Goal: Transaction & Acquisition: Purchase product/service

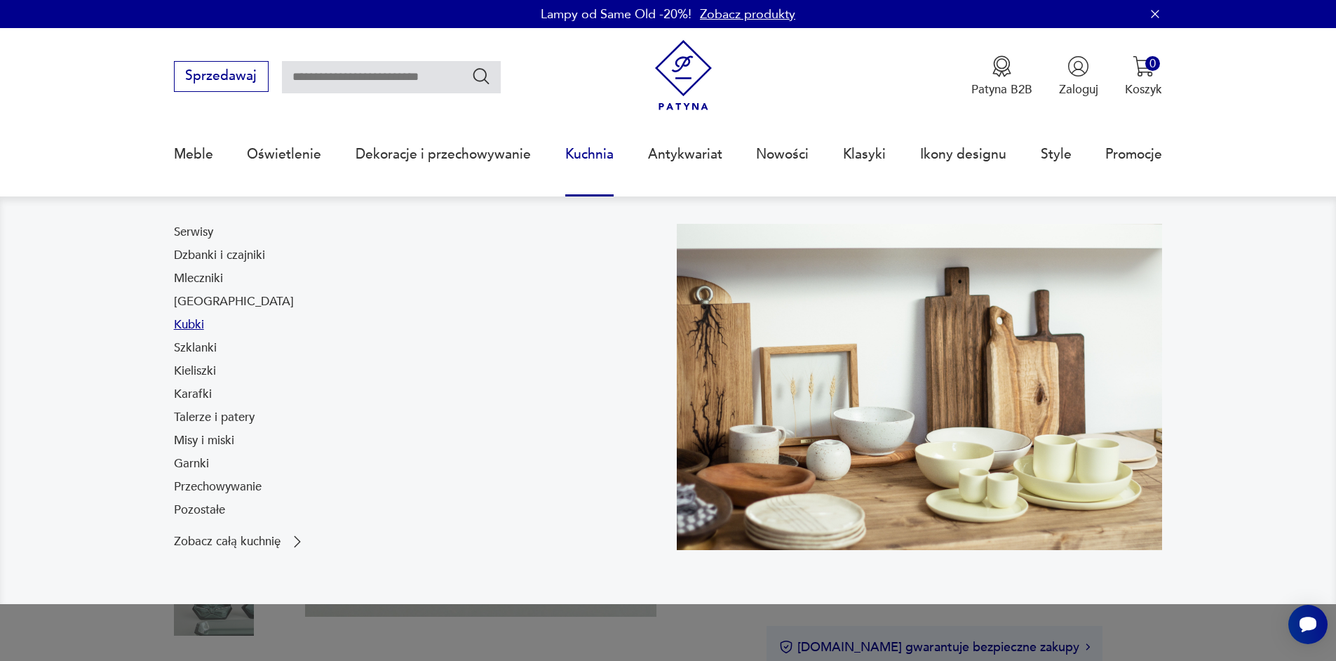
click at [187, 321] on link "Kubki" at bounding box center [189, 324] width 30 height 17
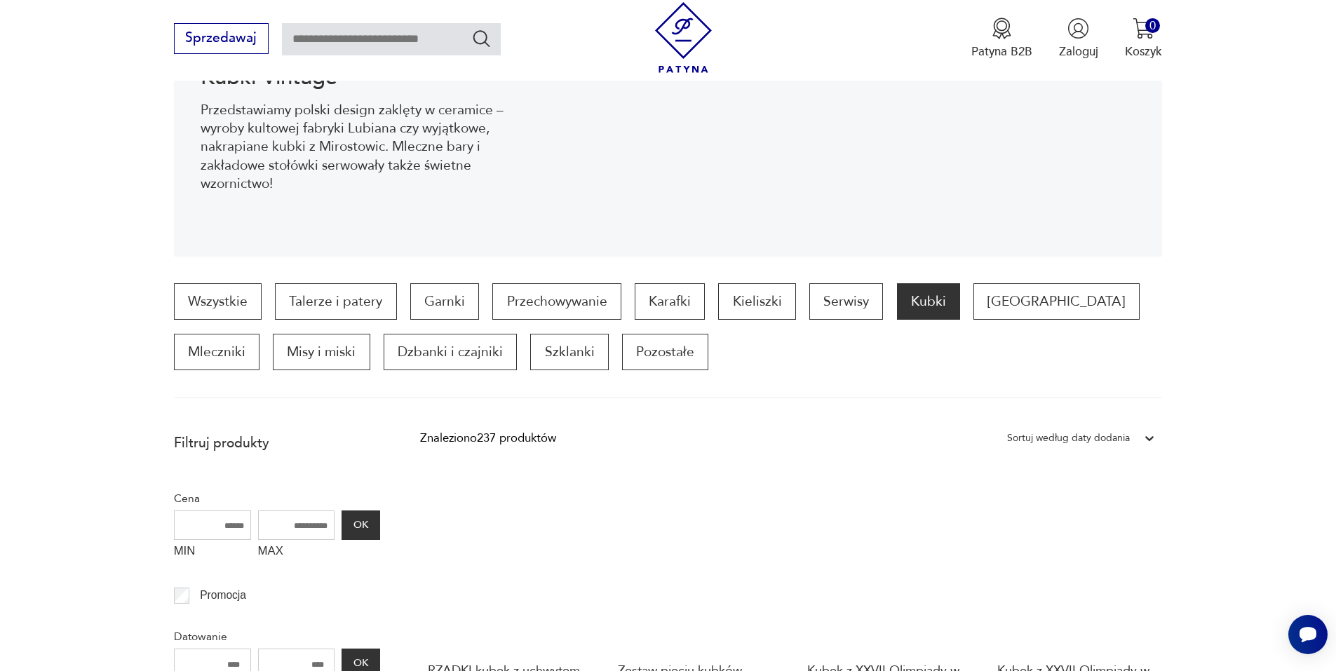
scroll to position [421, 0]
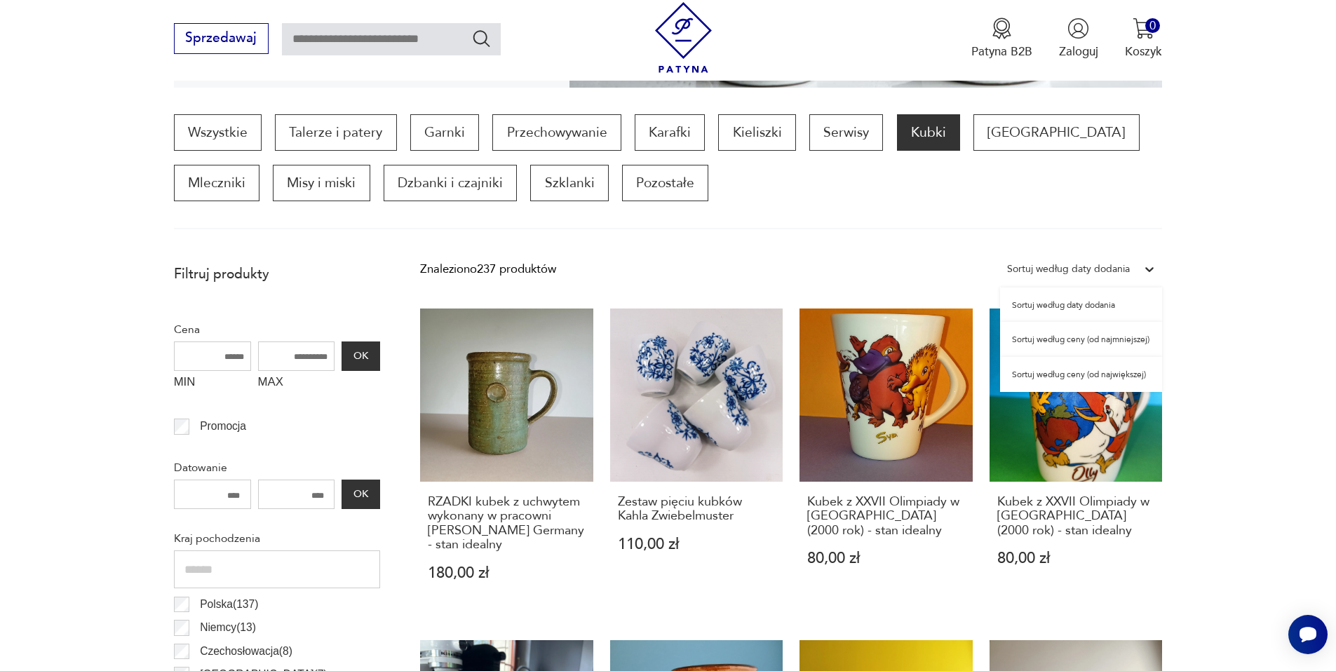
click at [1149, 269] on icon at bounding box center [1150, 269] width 8 height 5
click at [1048, 378] on div "Sortuj według ceny (od największej)" at bounding box center [1081, 374] width 162 height 35
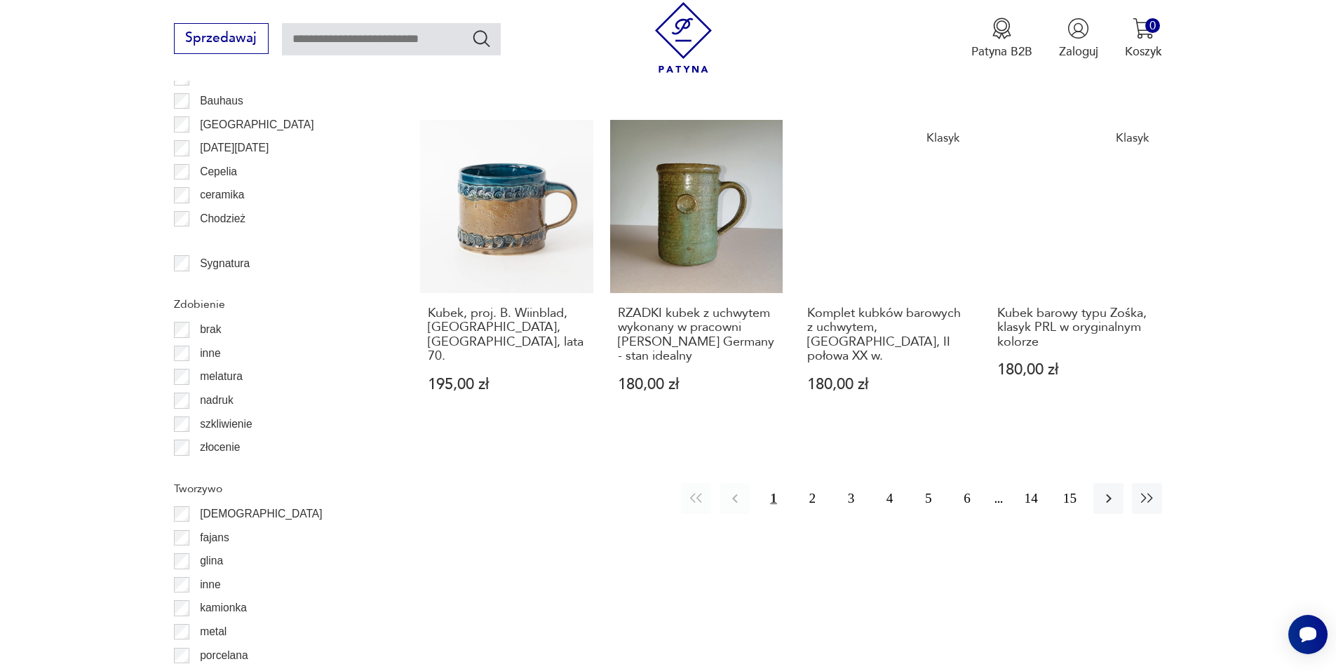
scroll to position [1659, 0]
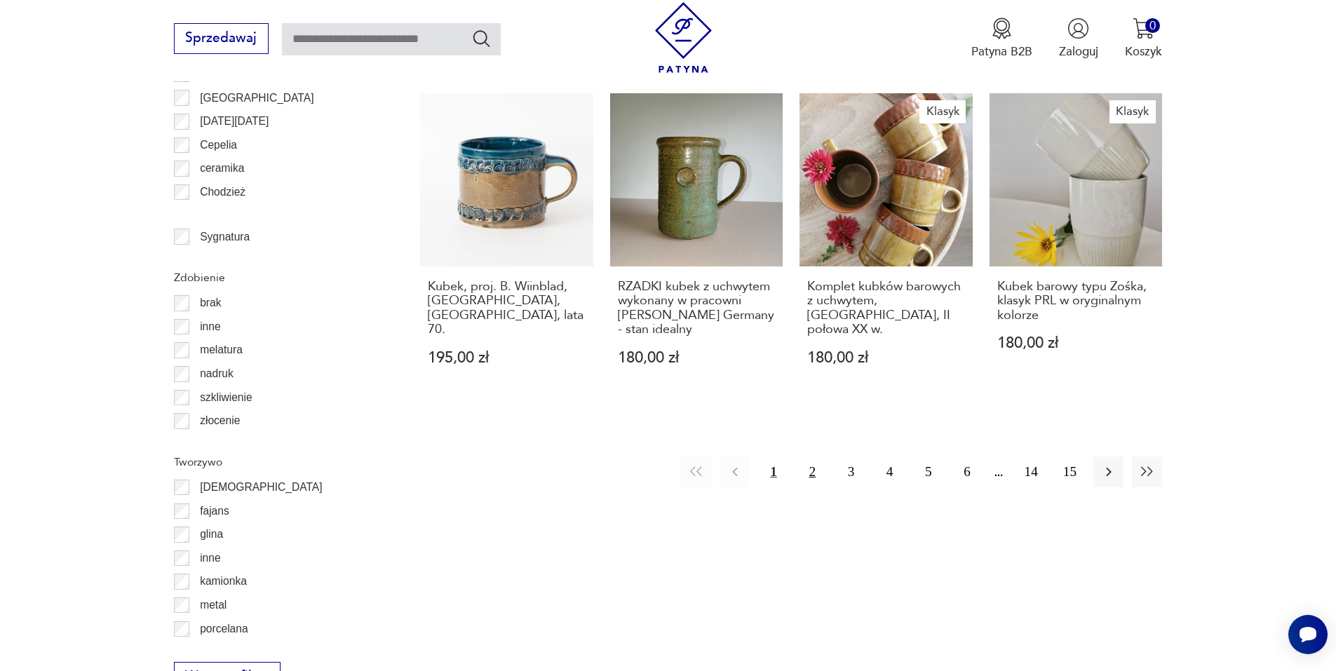
click at [802, 457] on button "2" at bounding box center [812, 472] width 30 height 30
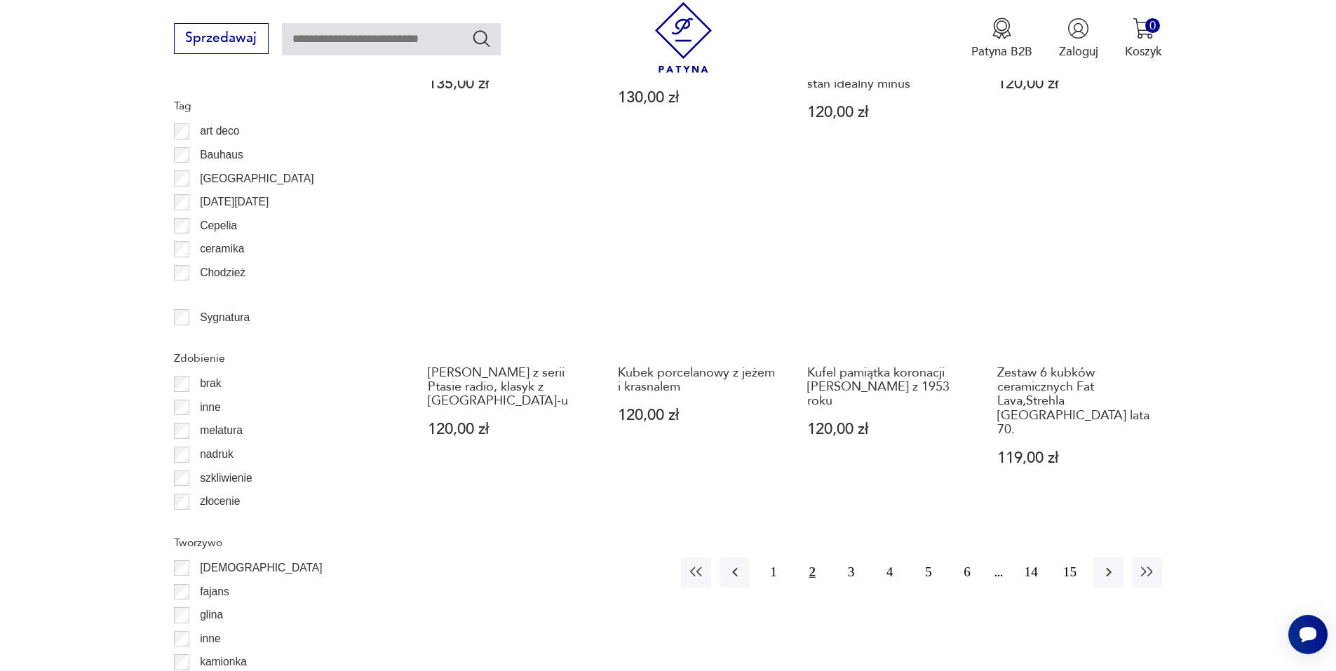
scroll to position [1589, 0]
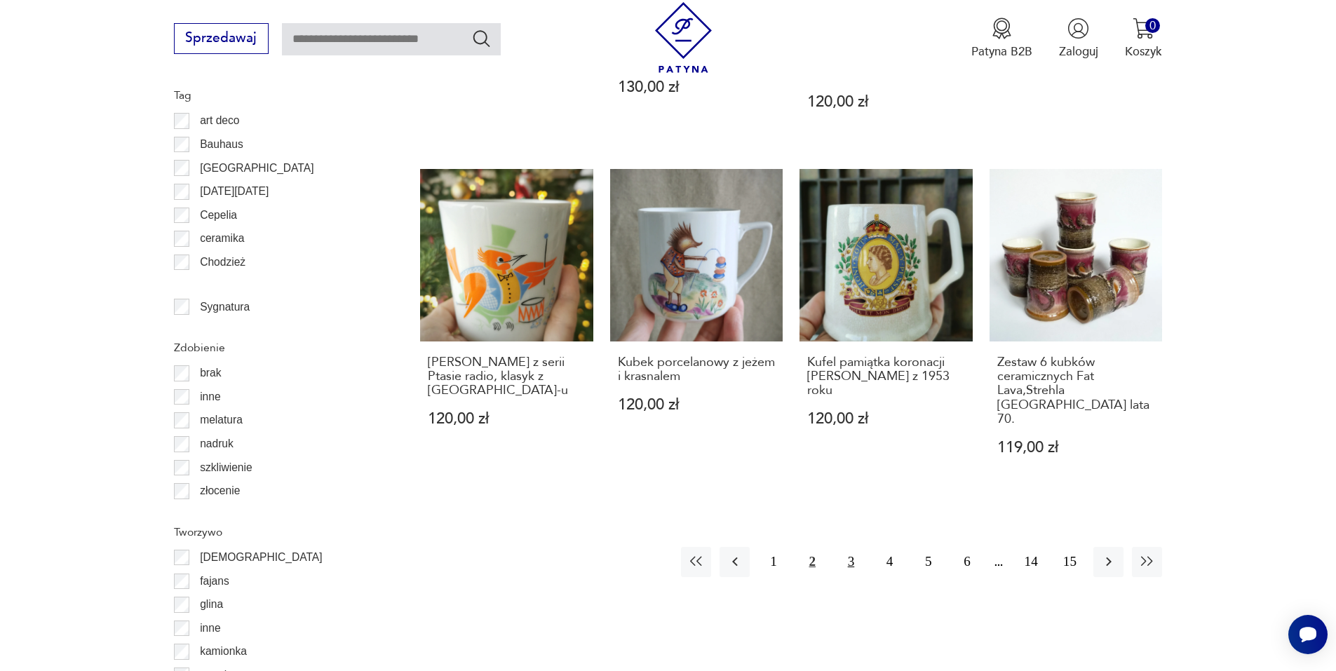
click at [853, 547] on button "3" at bounding box center [851, 562] width 30 height 30
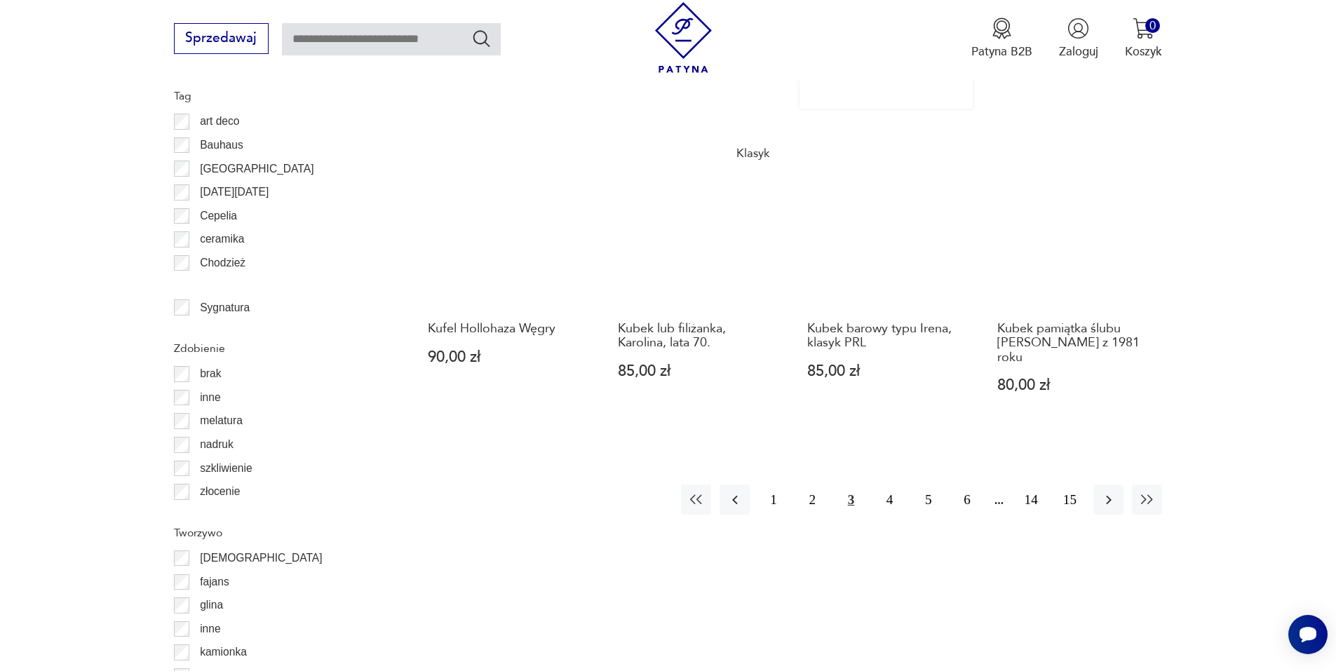
scroll to position [1589, 0]
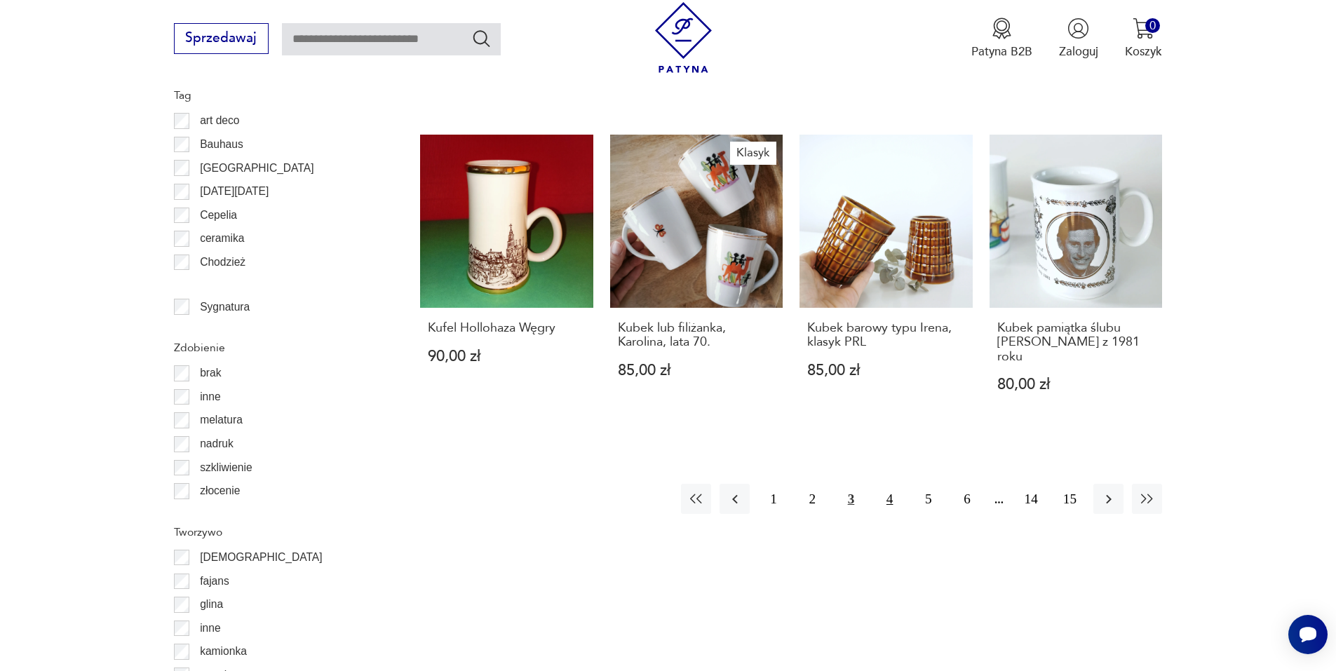
click at [886, 484] on button "4" at bounding box center [889, 499] width 30 height 30
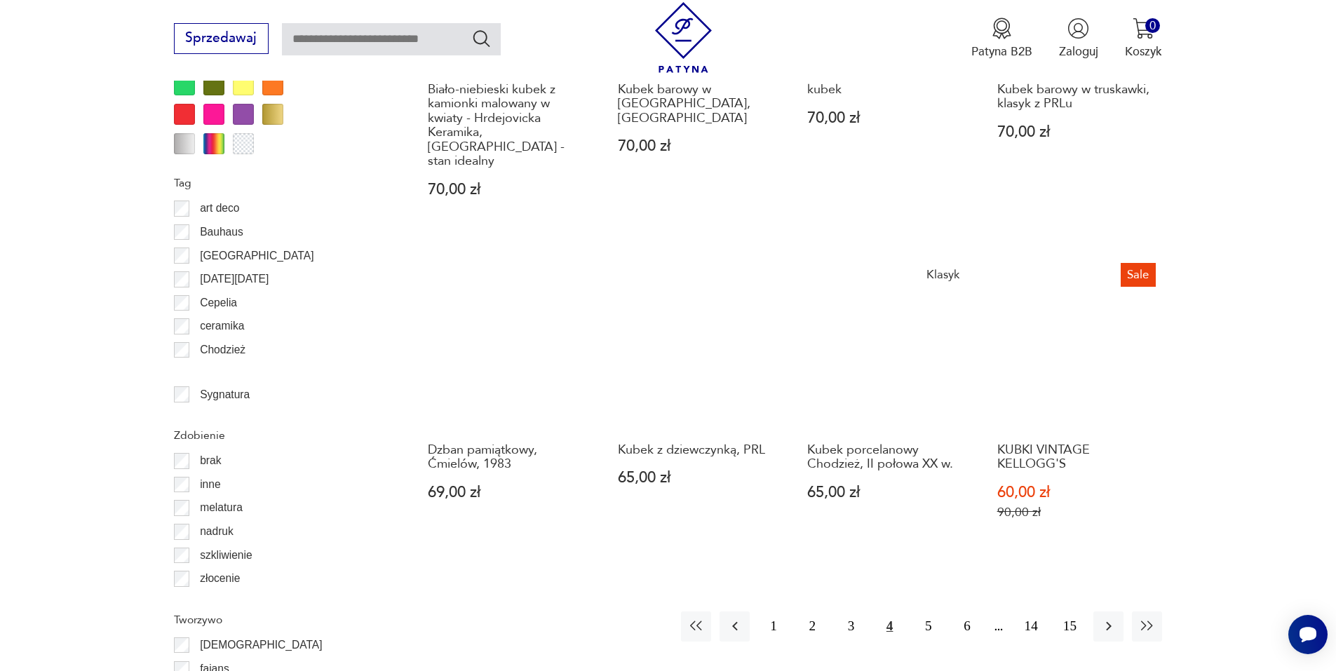
scroll to position [1519, 0]
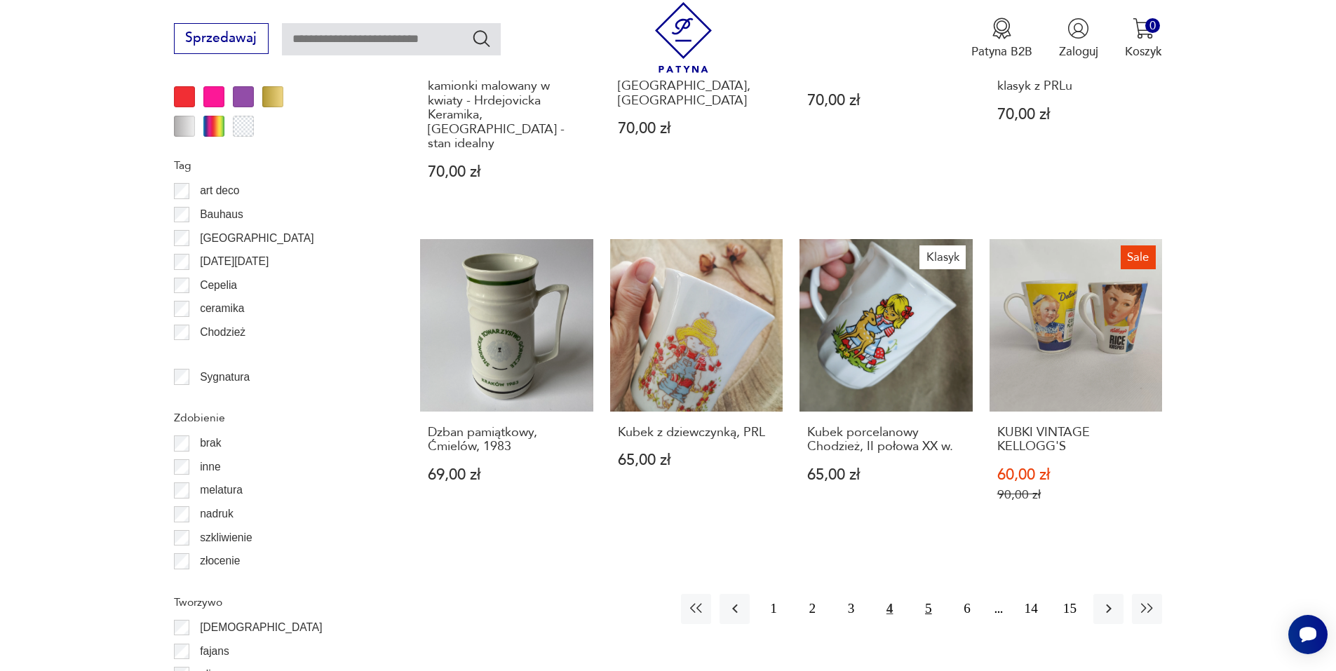
click at [928, 594] on button "5" at bounding box center [928, 609] width 30 height 30
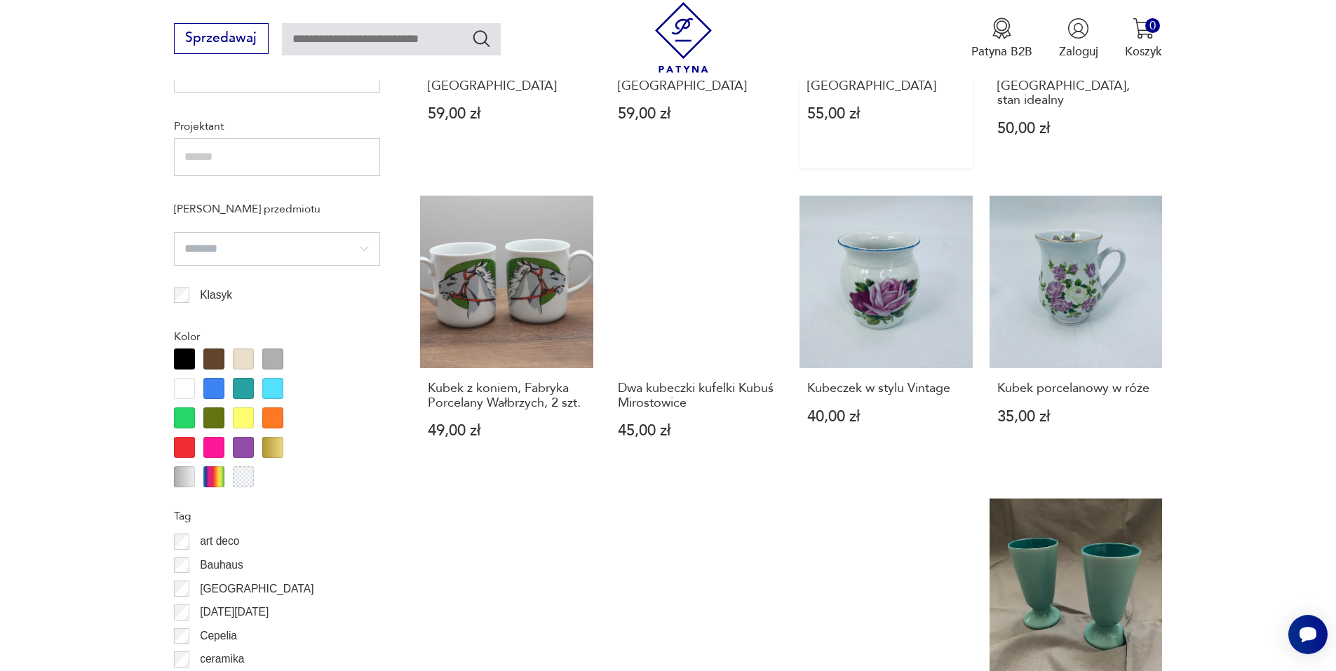
scroll to position [1449, 0]
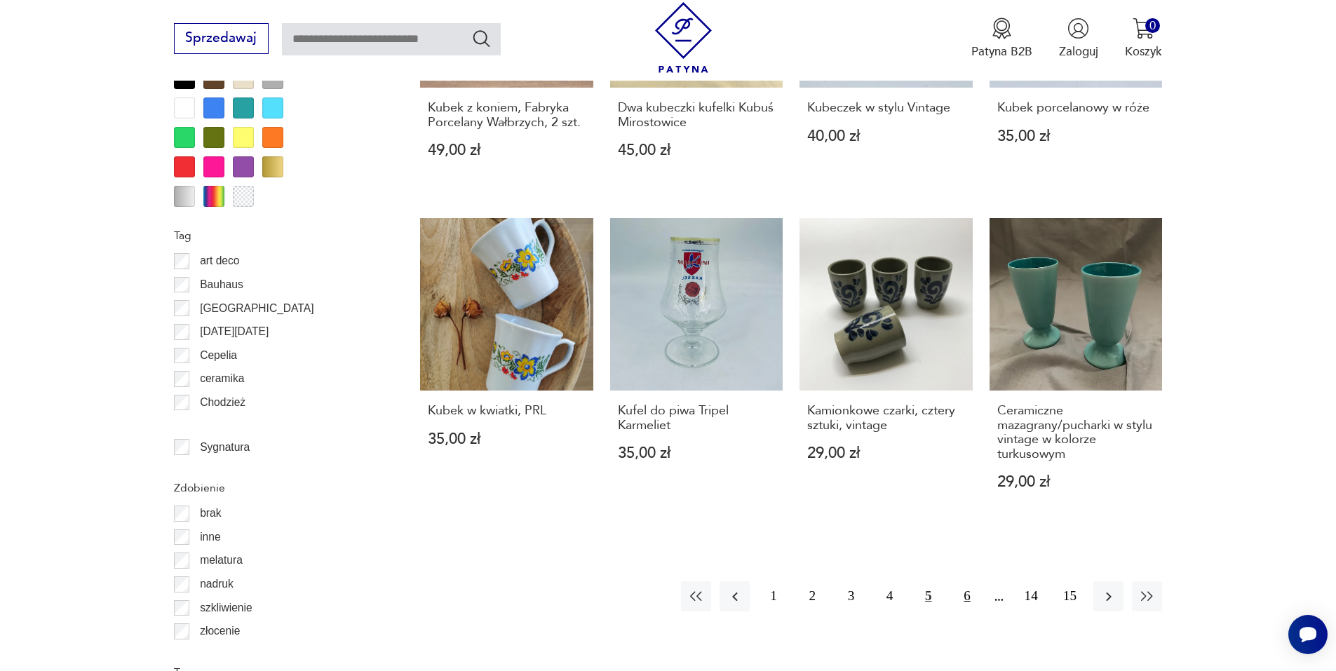
click at [967, 581] on button "6" at bounding box center [967, 596] width 30 height 30
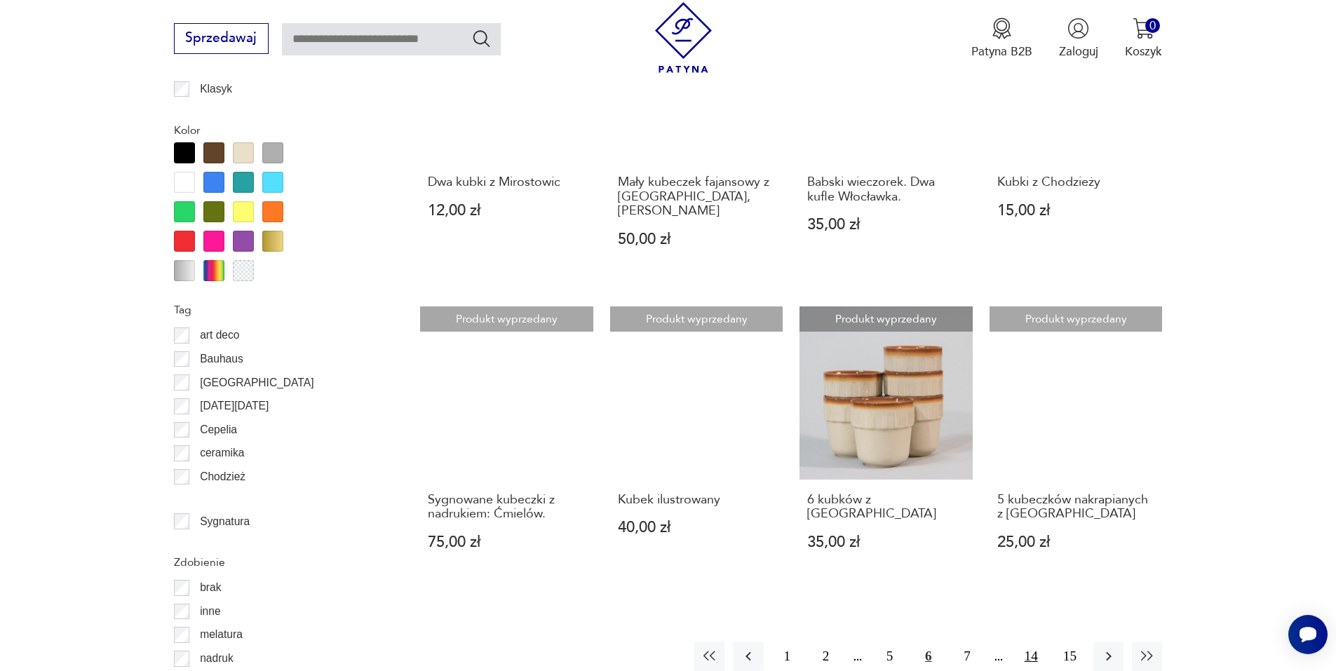
scroll to position [1449, 0]
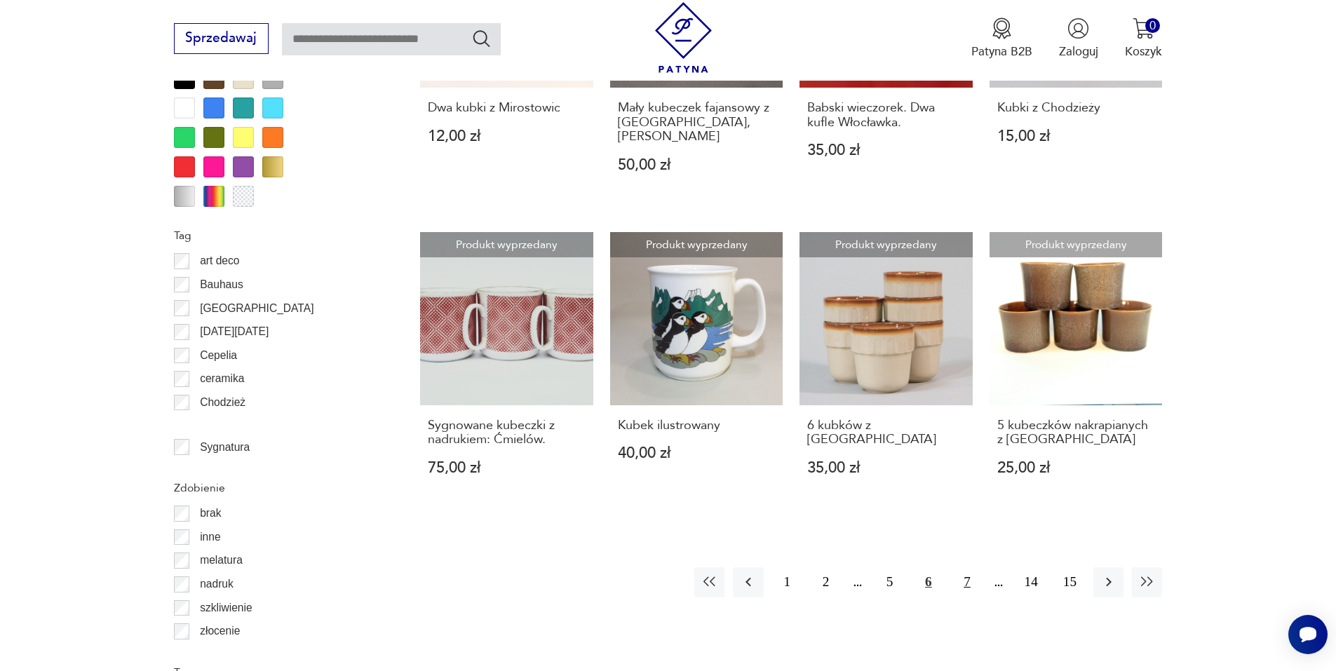
click at [967, 567] on button "7" at bounding box center [967, 582] width 30 height 30
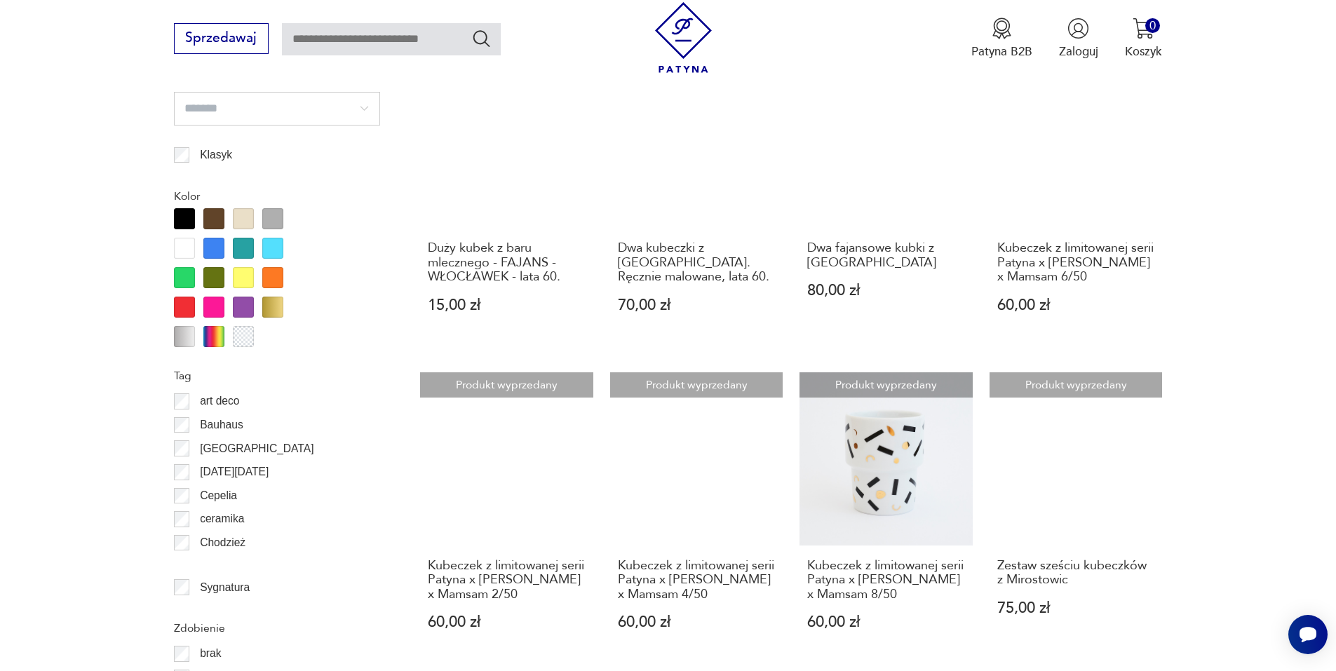
scroll to position [1238, 0]
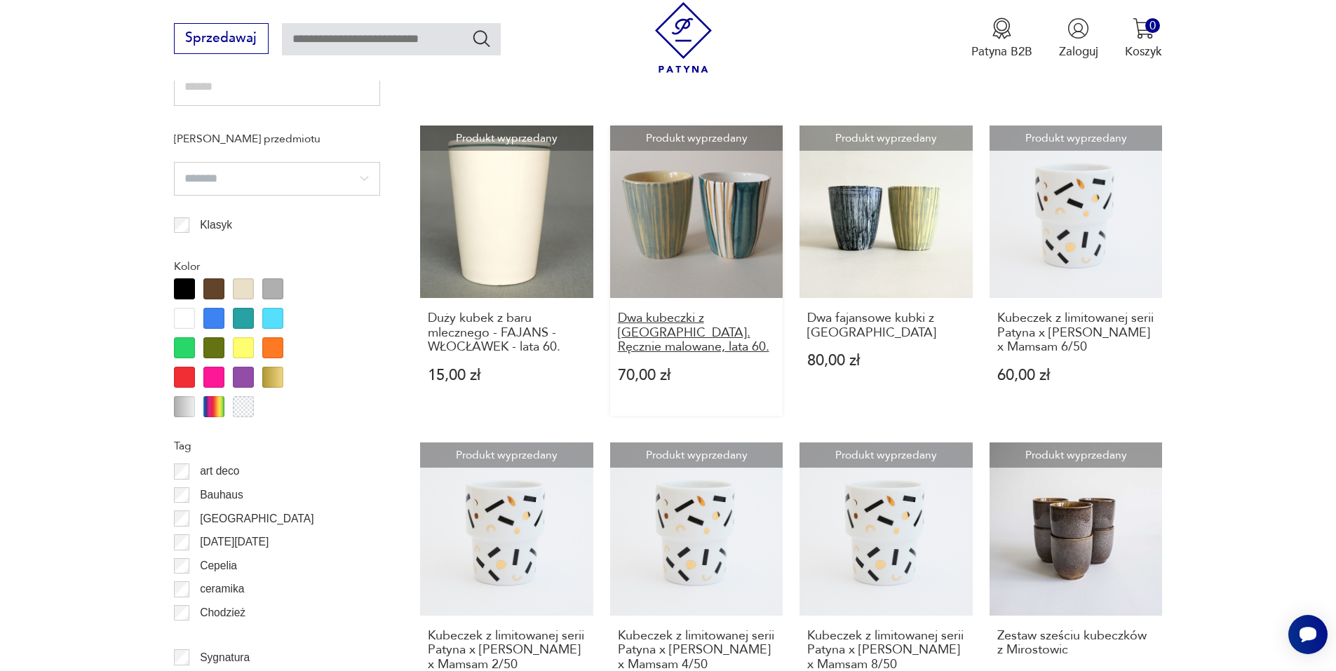
click at [673, 321] on h3 "Dwa kubeczki z [GEOGRAPHIC_DATA]. Ręcznie malowane, lata 60." at bounding box center [697, 332] width 158 height 43
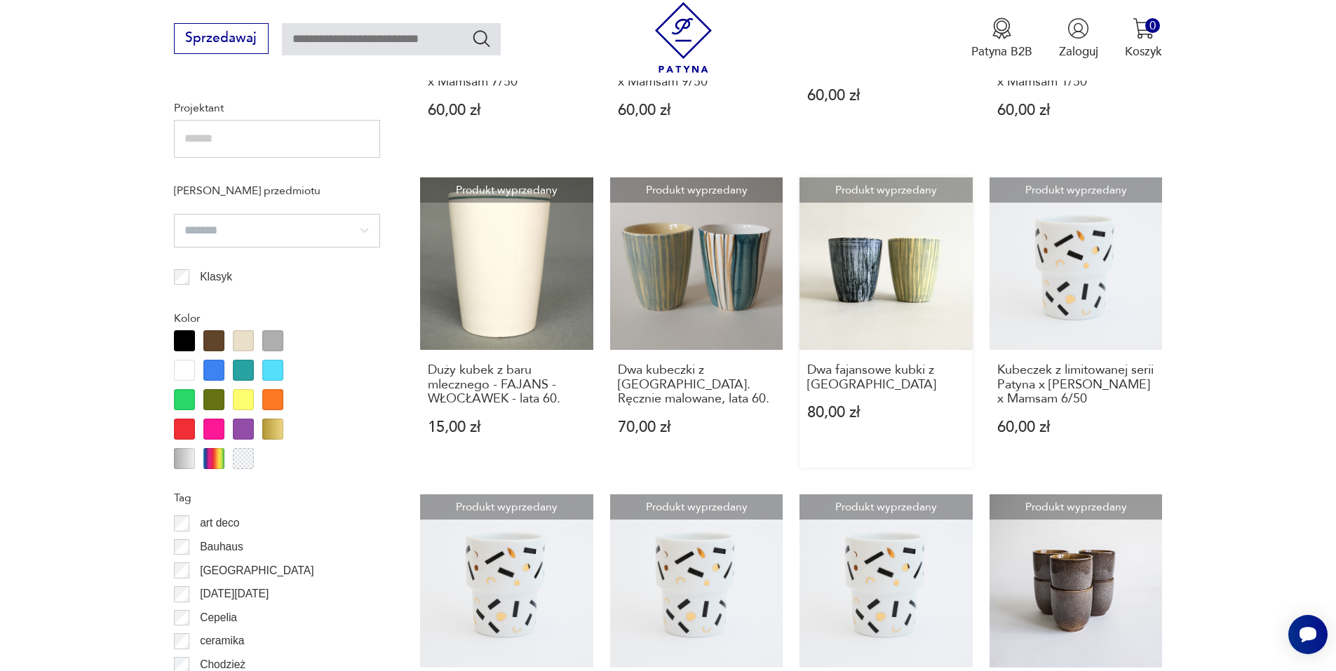
scroll to position [1182, 0]
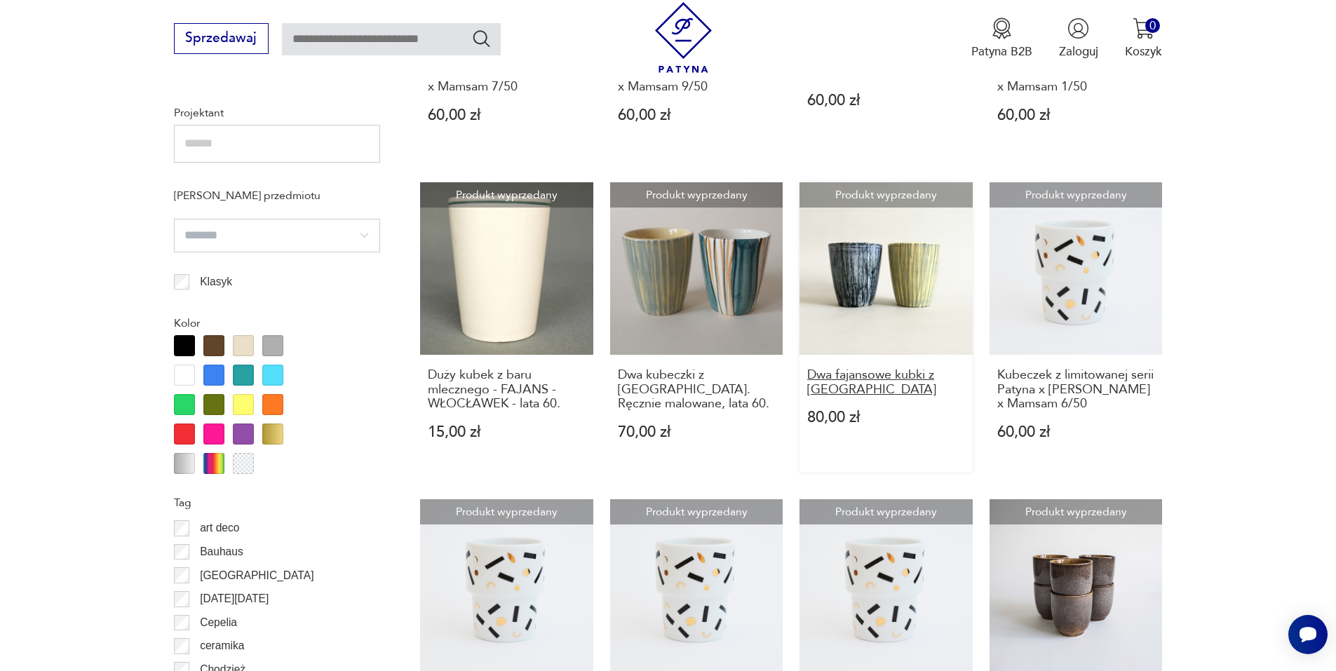
click at [830, 378] on h3 "Dwa fajansowe kubki z [GEOGRAPHIC_DATA]" at bounding box center [886, 382] width 158 height 29
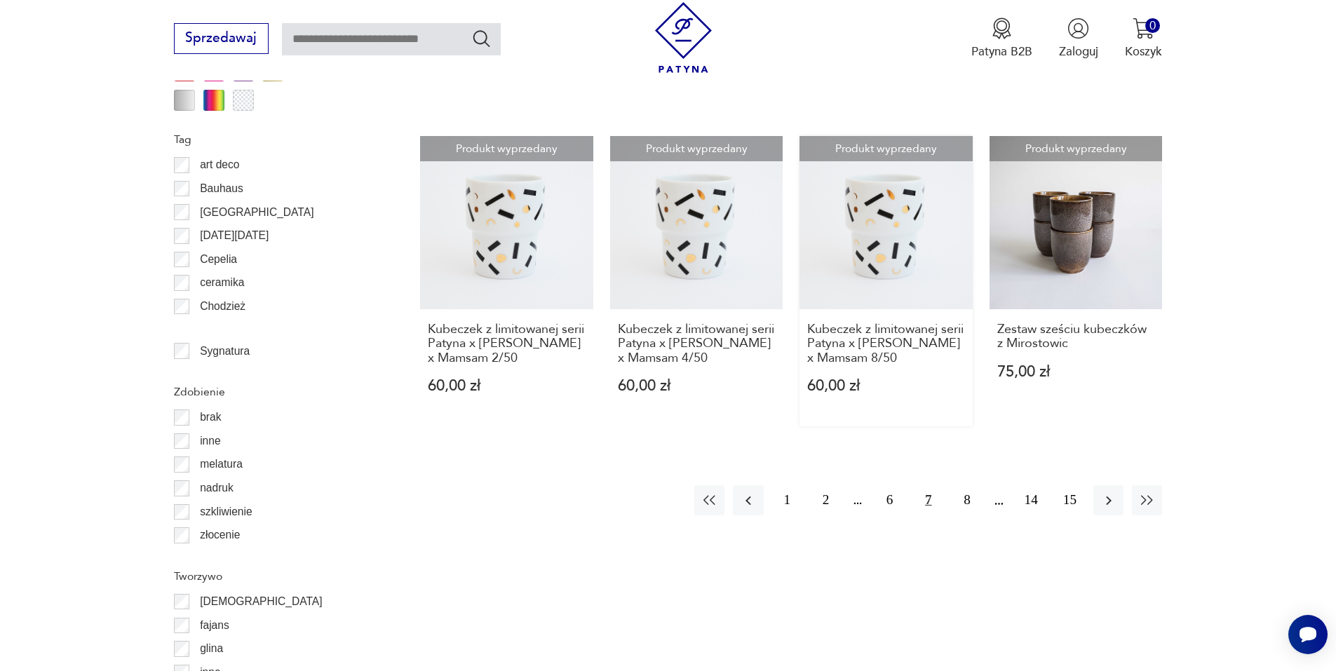
scroll to position [1548, 0]
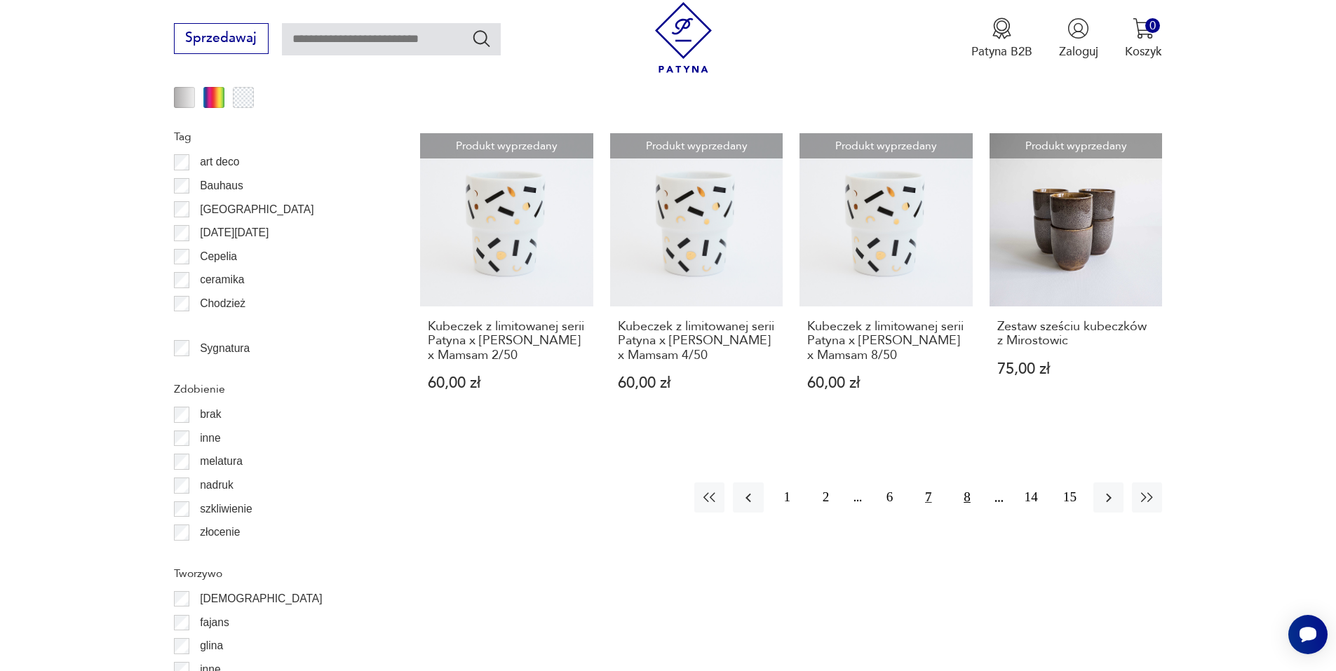
click at [968, 496] on button "8" at bounding box center [967, 497] width 30 height 30
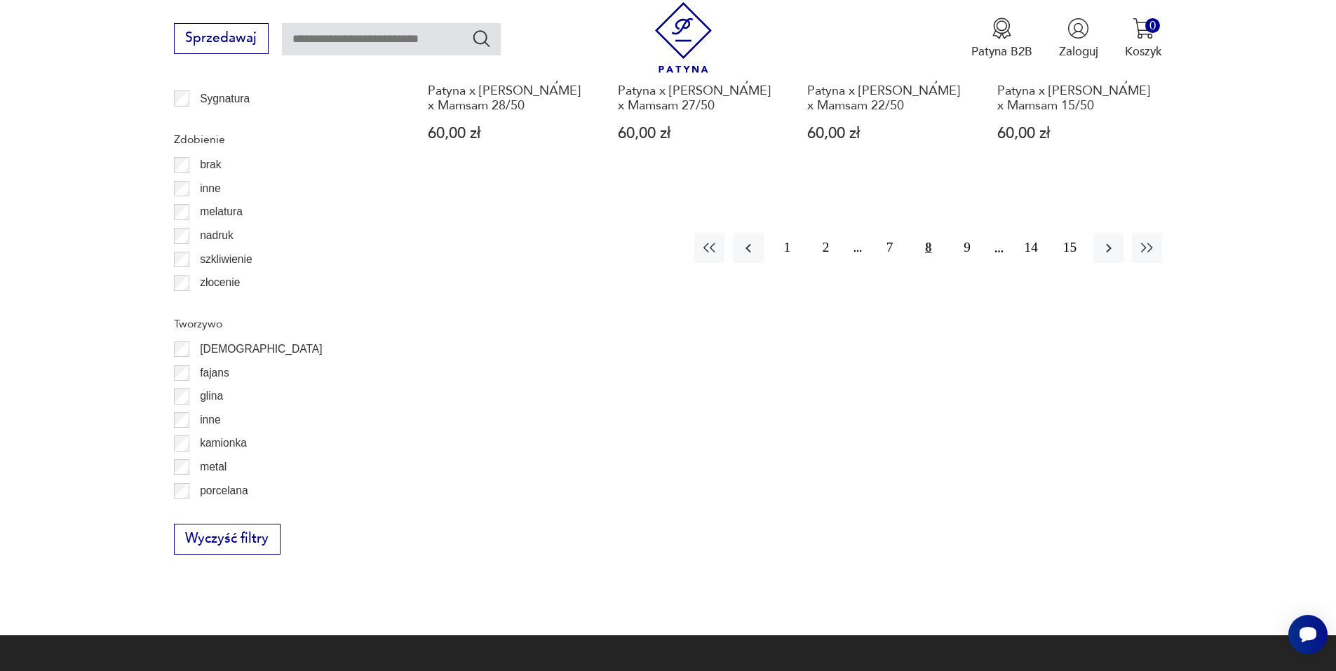
scroll to position [1799, 0]
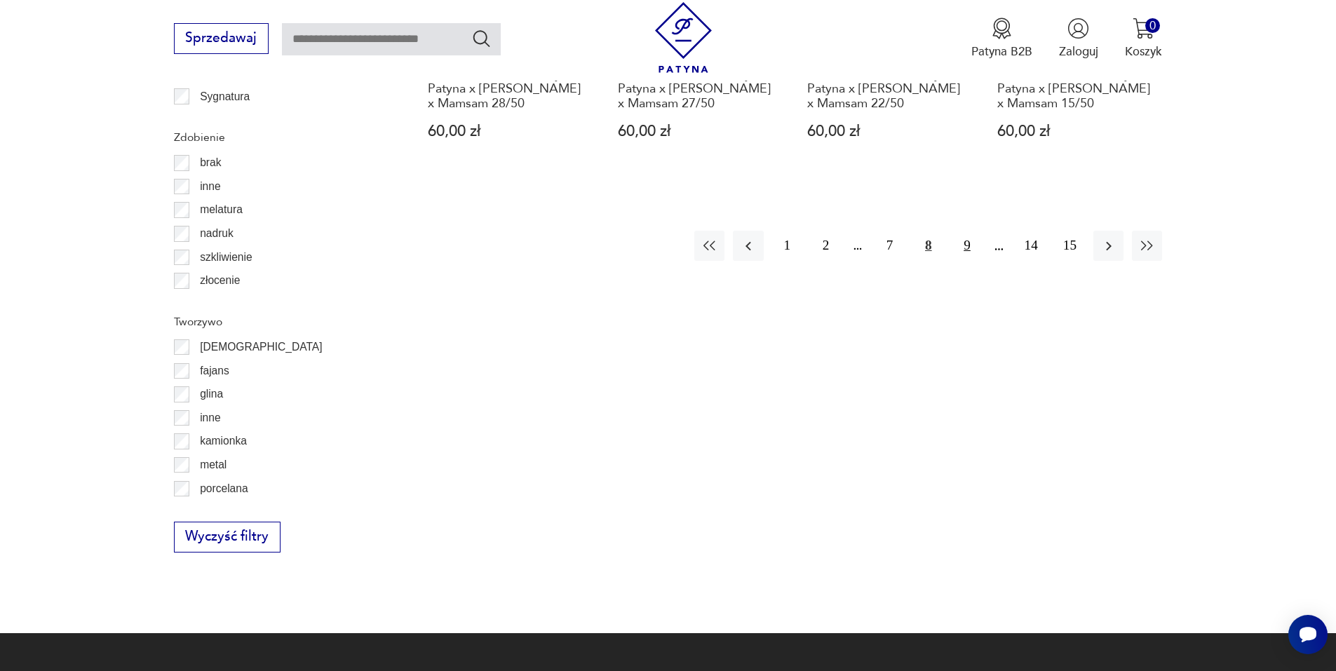
click at [966, 261] on button "9" at bounding box center [967, 246] width 30 height 30
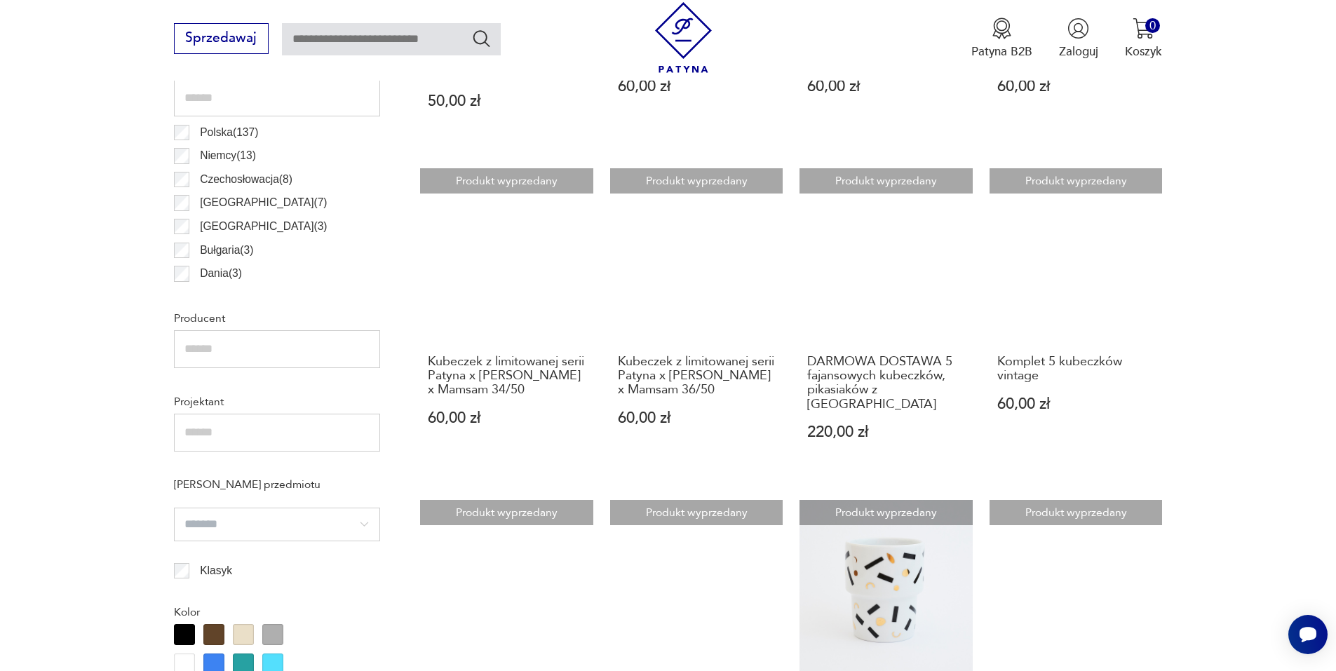
scroll to position [818, 0]
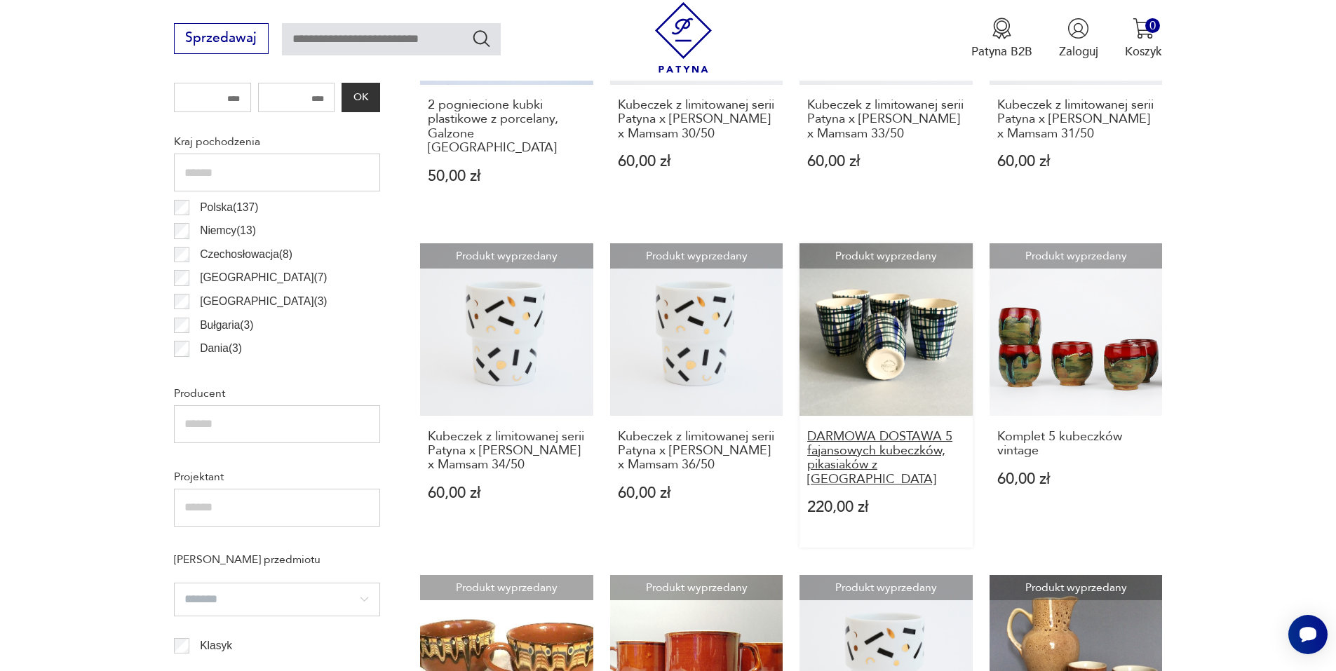
click at [853, 433] on h3 "DARMOWA DOSTAWA 5 fajansowych kubeczków, pikasiaków z [GEOGRAPHIC_DATA]" at bounding box center [886, 459] width 158 height 58
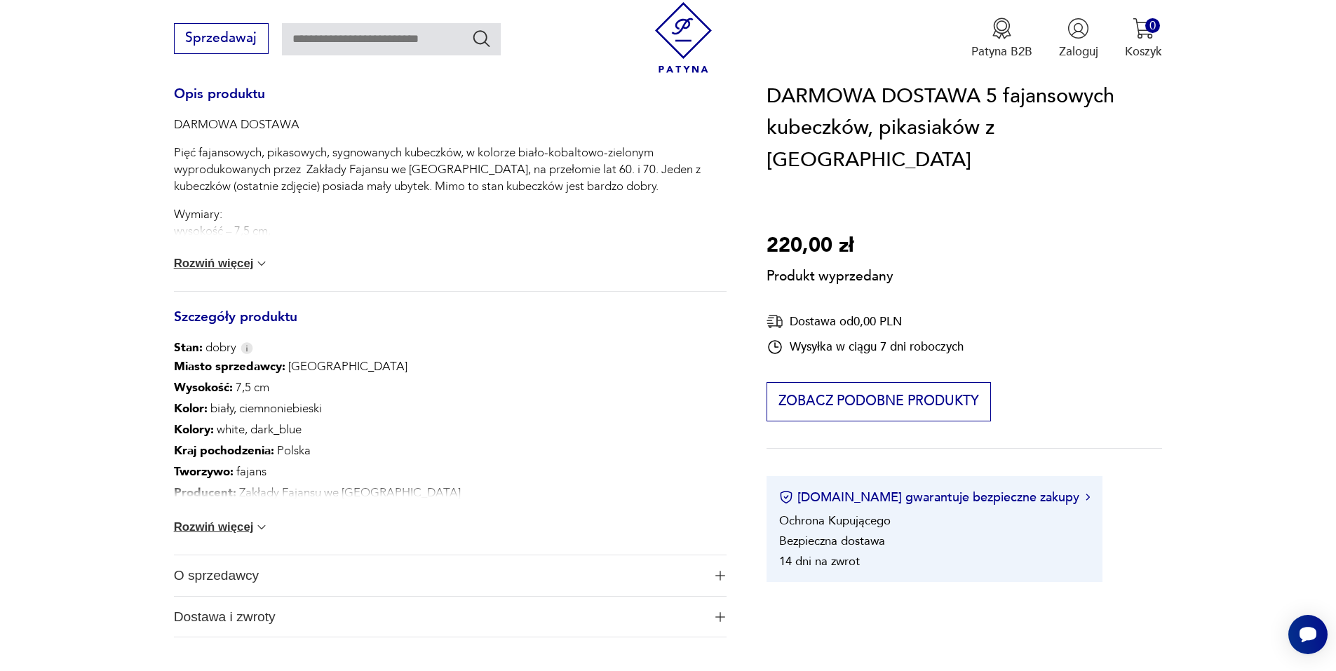
scroll to position [631, 0]
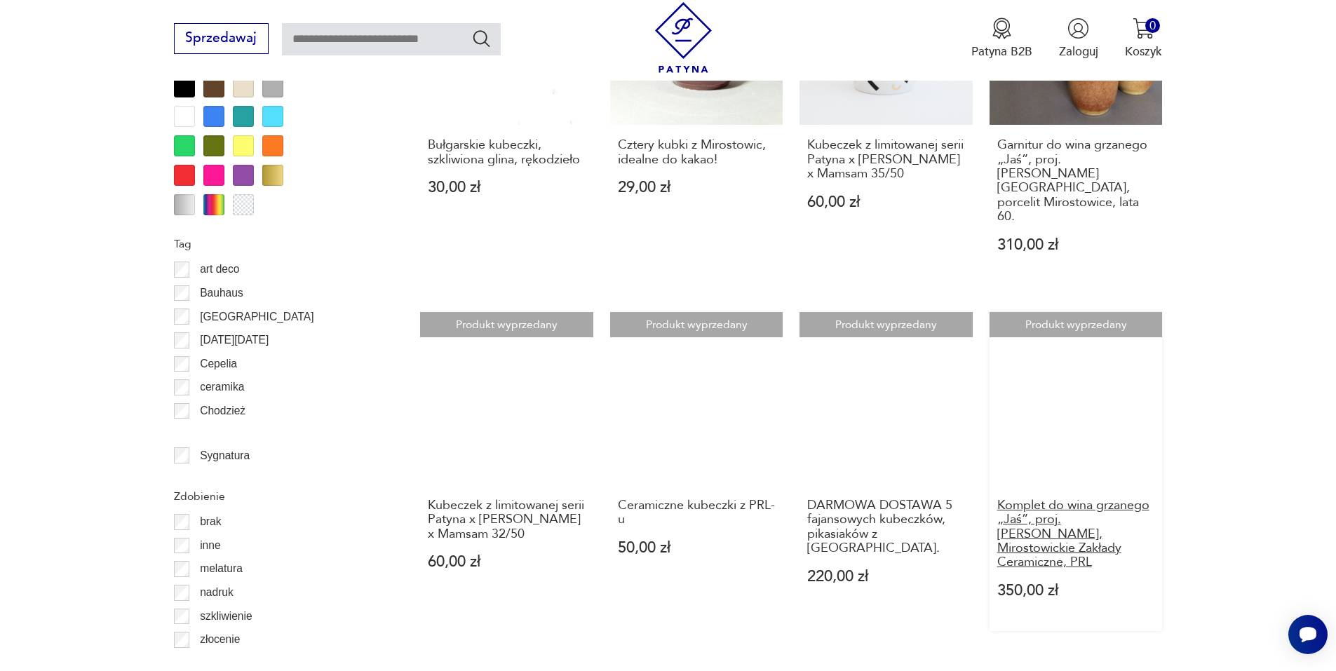
scroll to position [1588, 0]
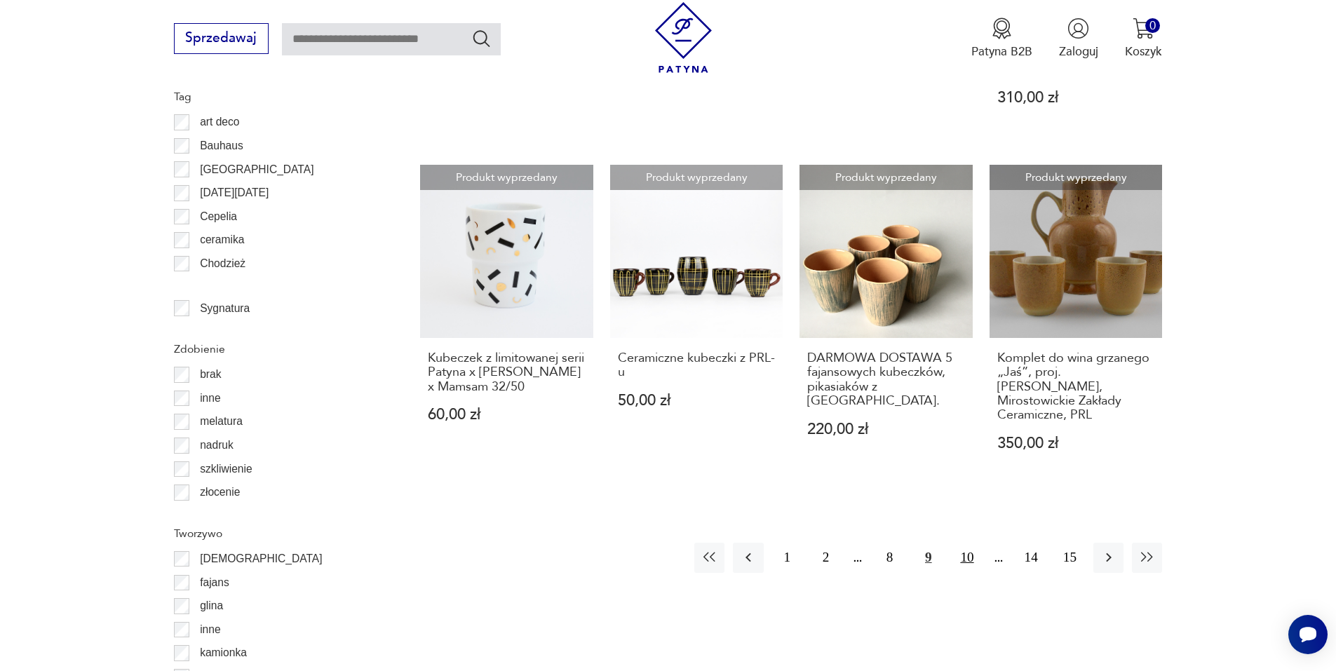
click at [968, 543] on button "10" at bounding box center [967, 558] width 30 height 30
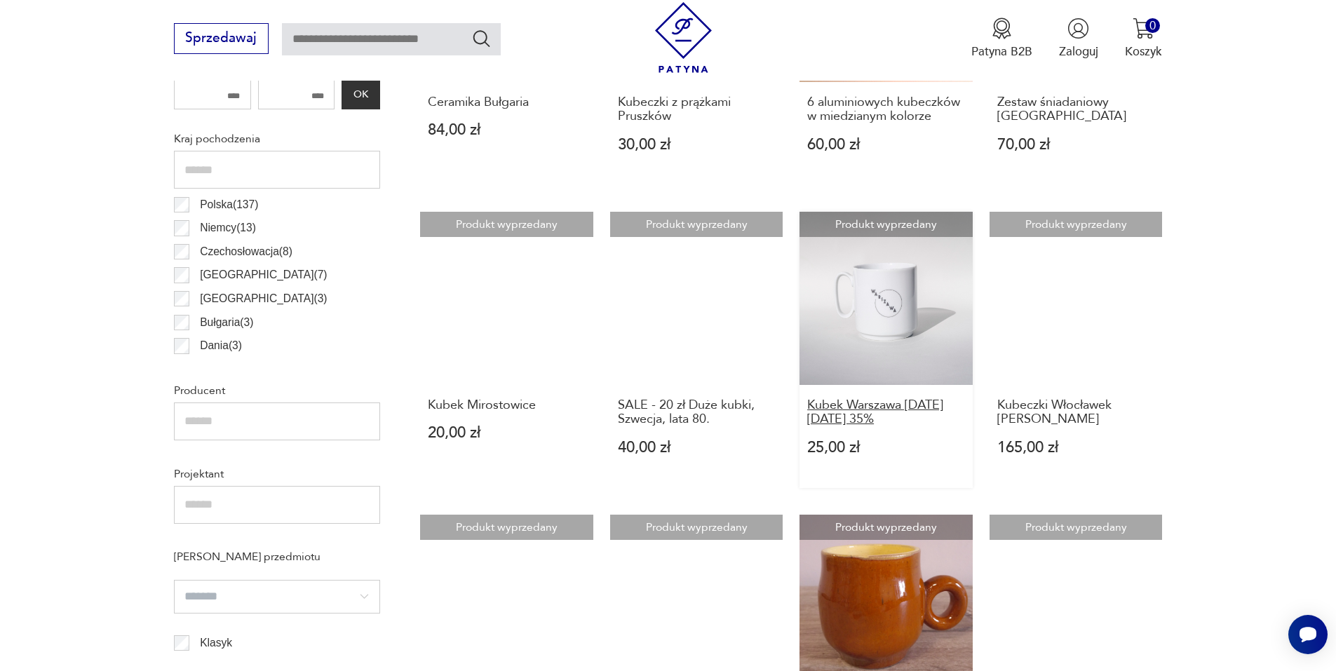
scroll to position [958, 0]
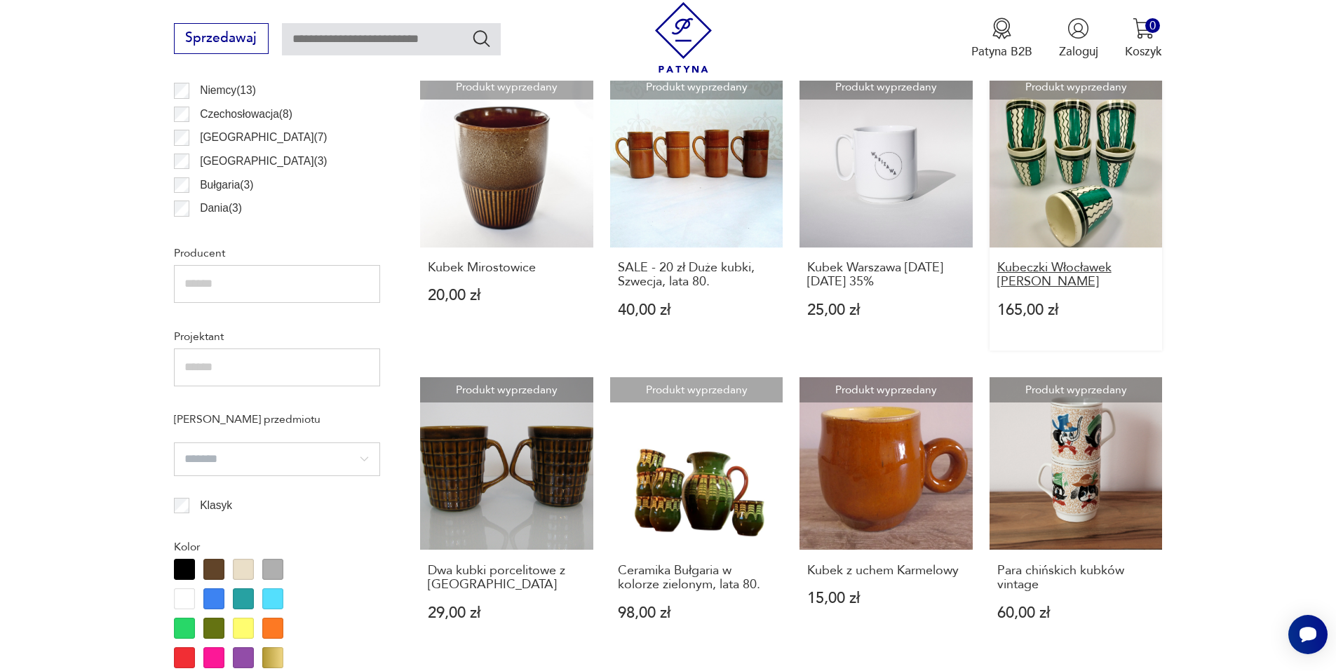
click at [1034, 271] on h3 "Kubeczki Włocławek [PERSON_NAME]" at bounding box center [1076, 275] width 158 height 29
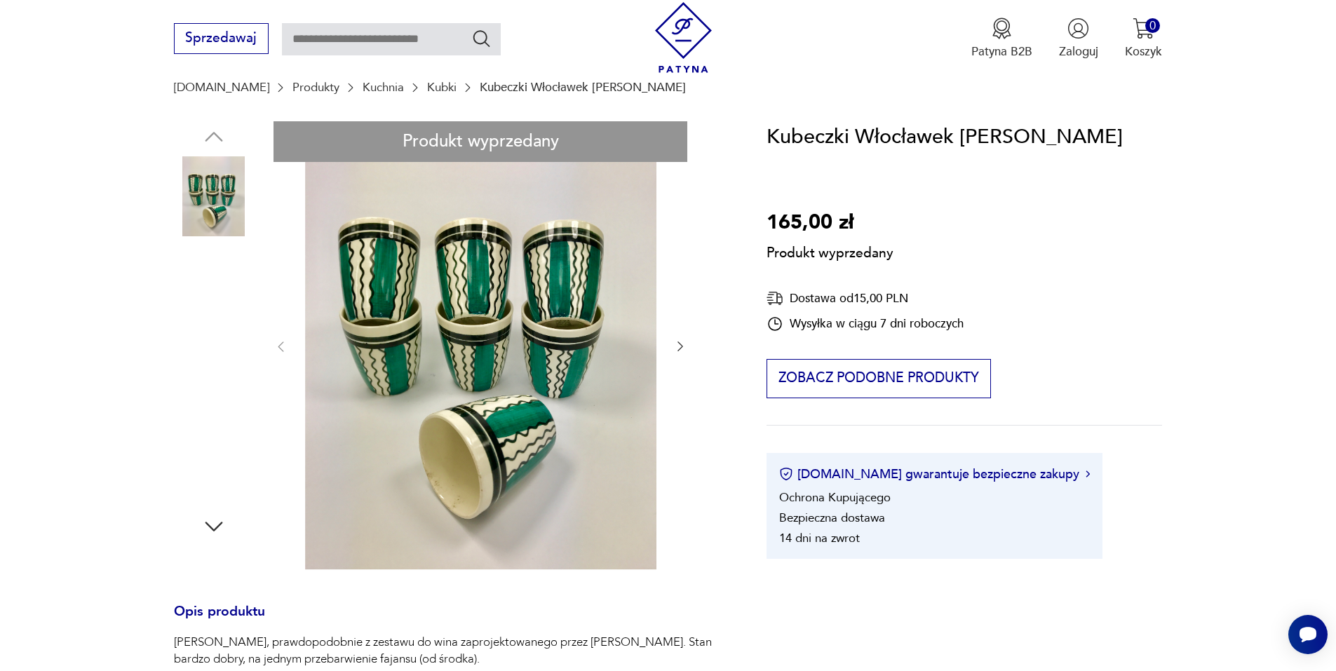
scroll to position [140, 0]
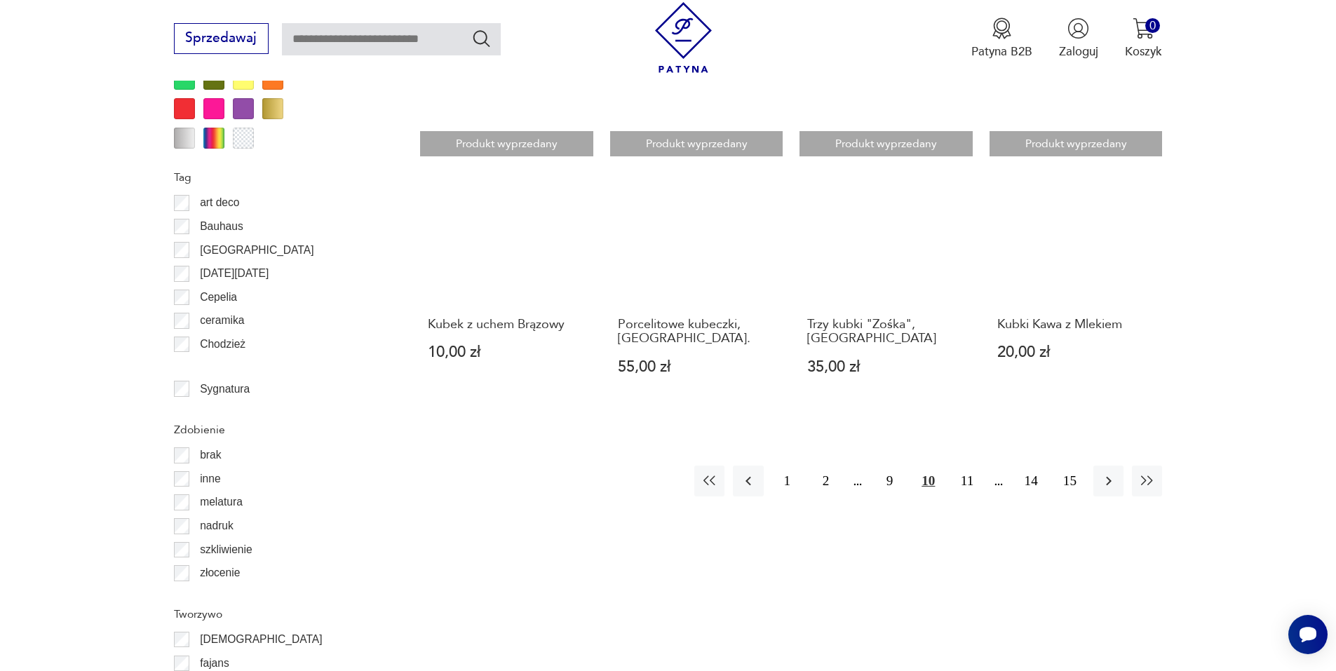
scroll to position [1517, 0]
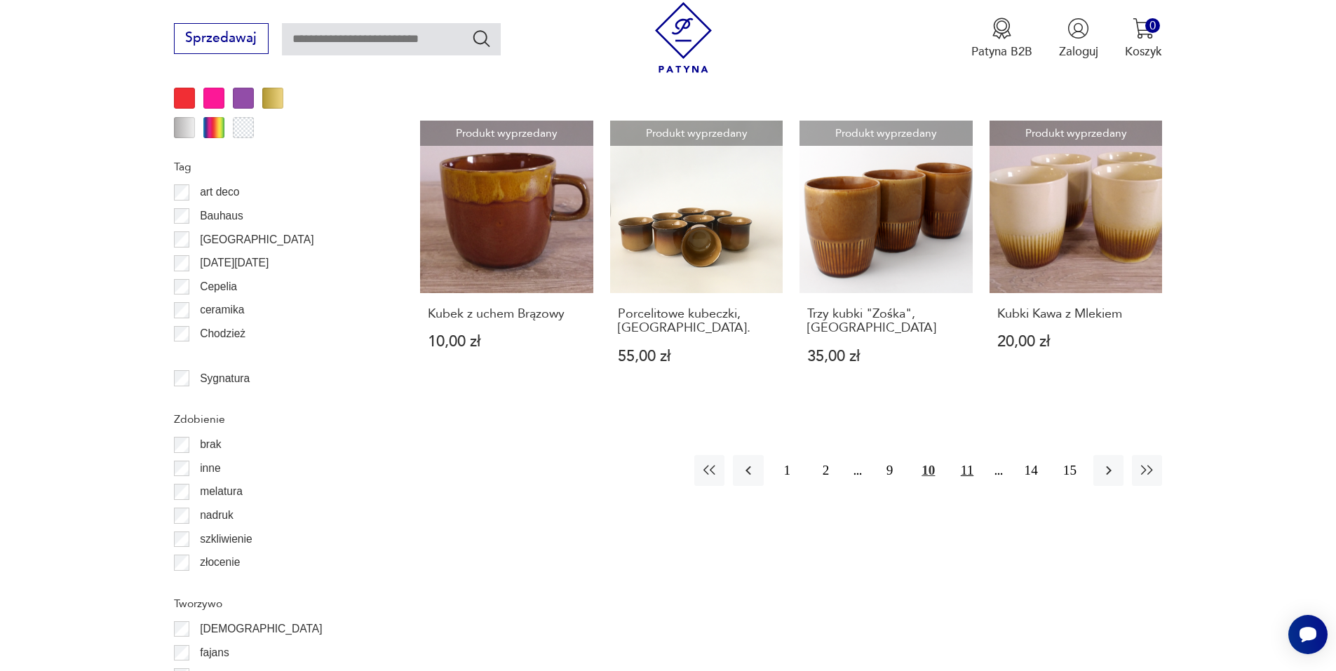
click at [968, 469] on button "11" at bounding box center [967, 470] width 30 height 30
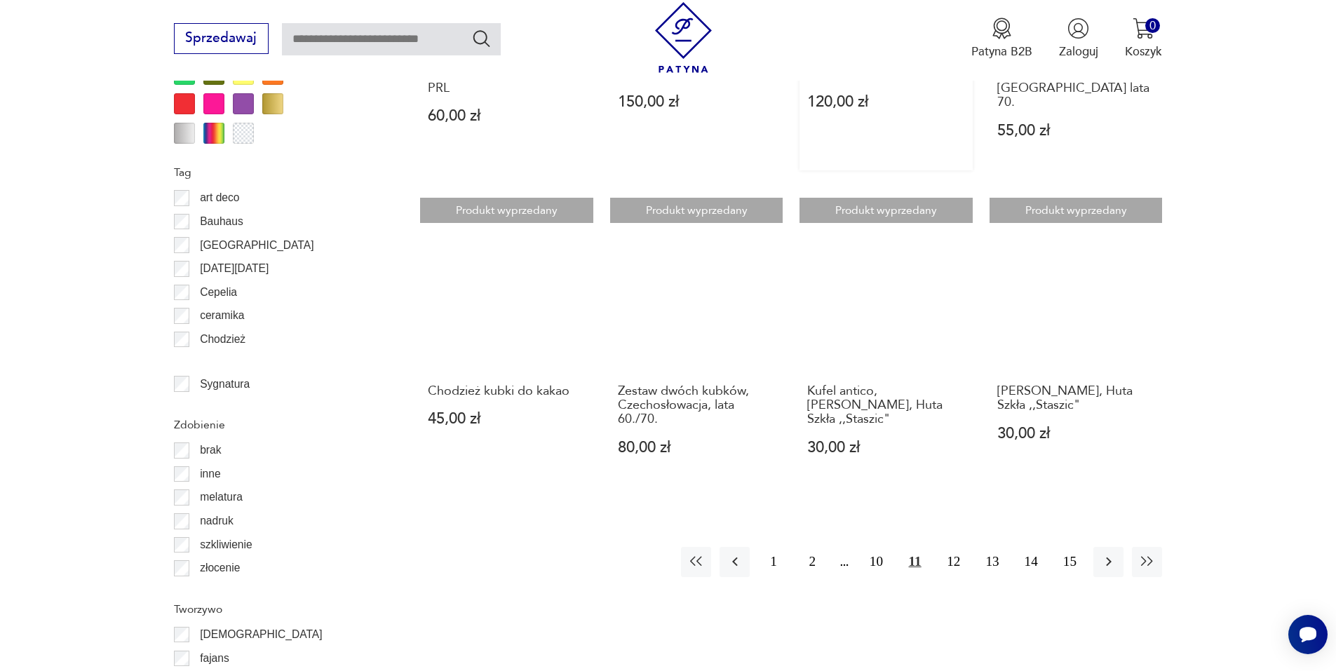
scroll to position [1519, 0]
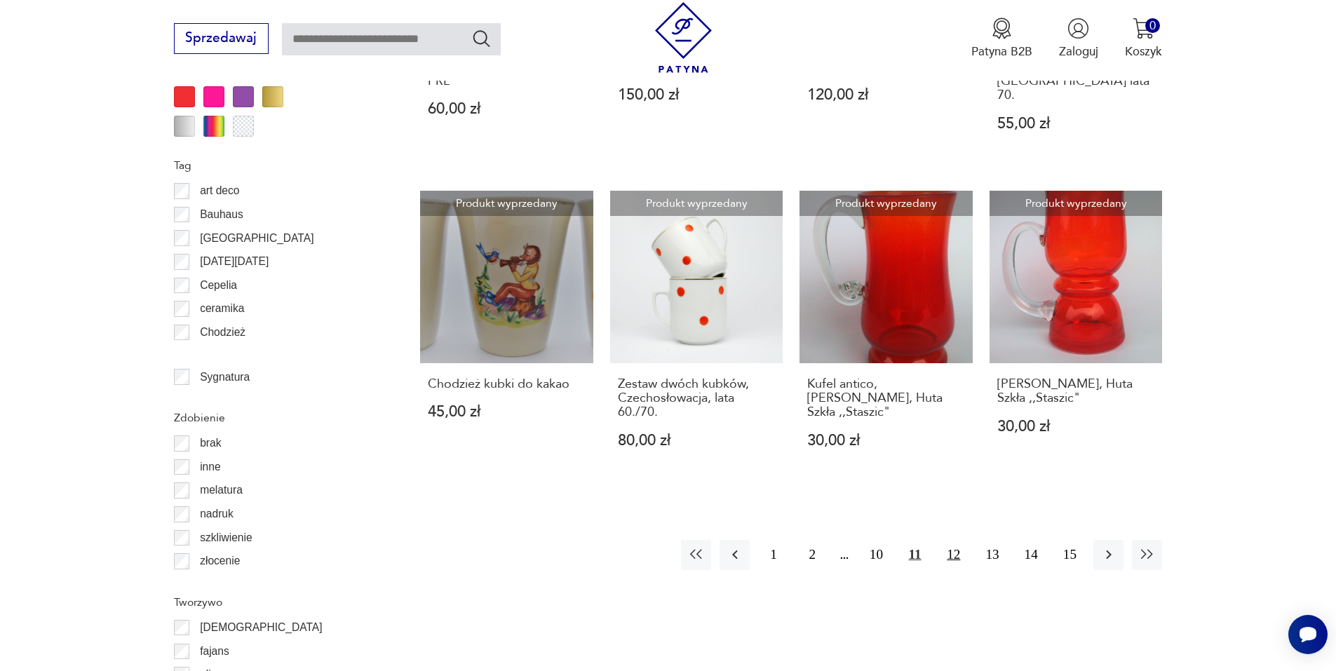
click at [951, 540] on button "12" at bounding box center [953, 555] width 30 height 30
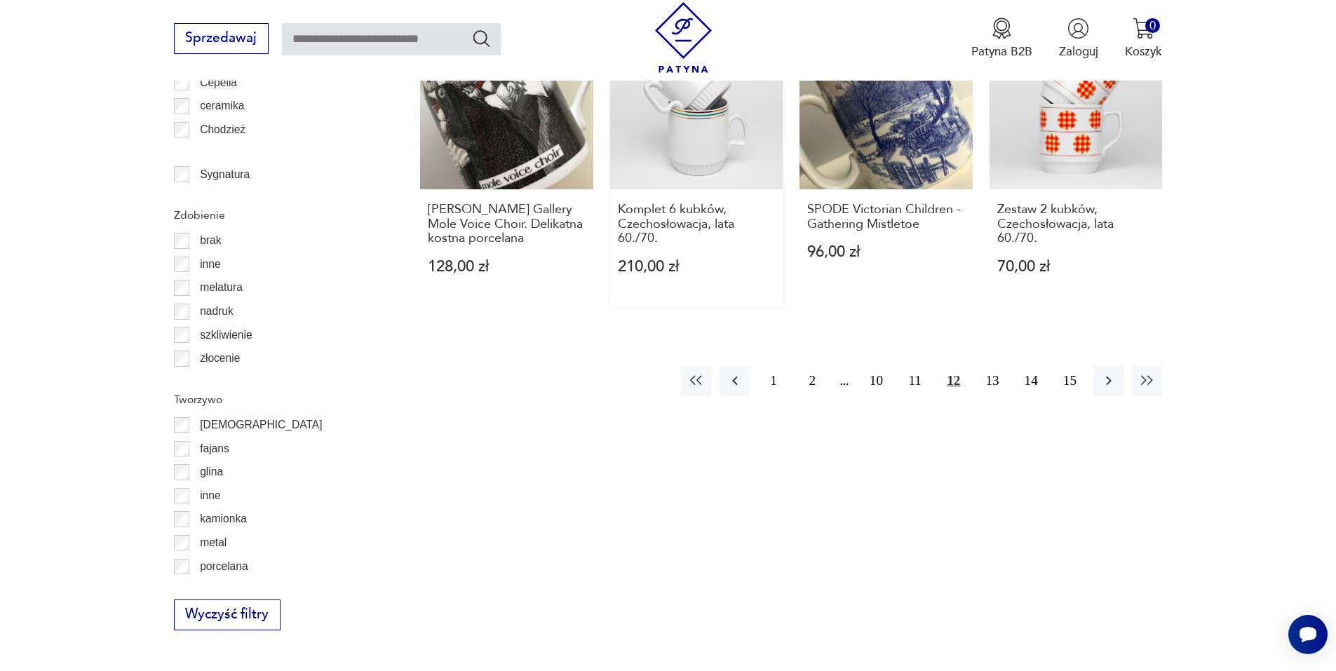
scroll to position [1729, 0]
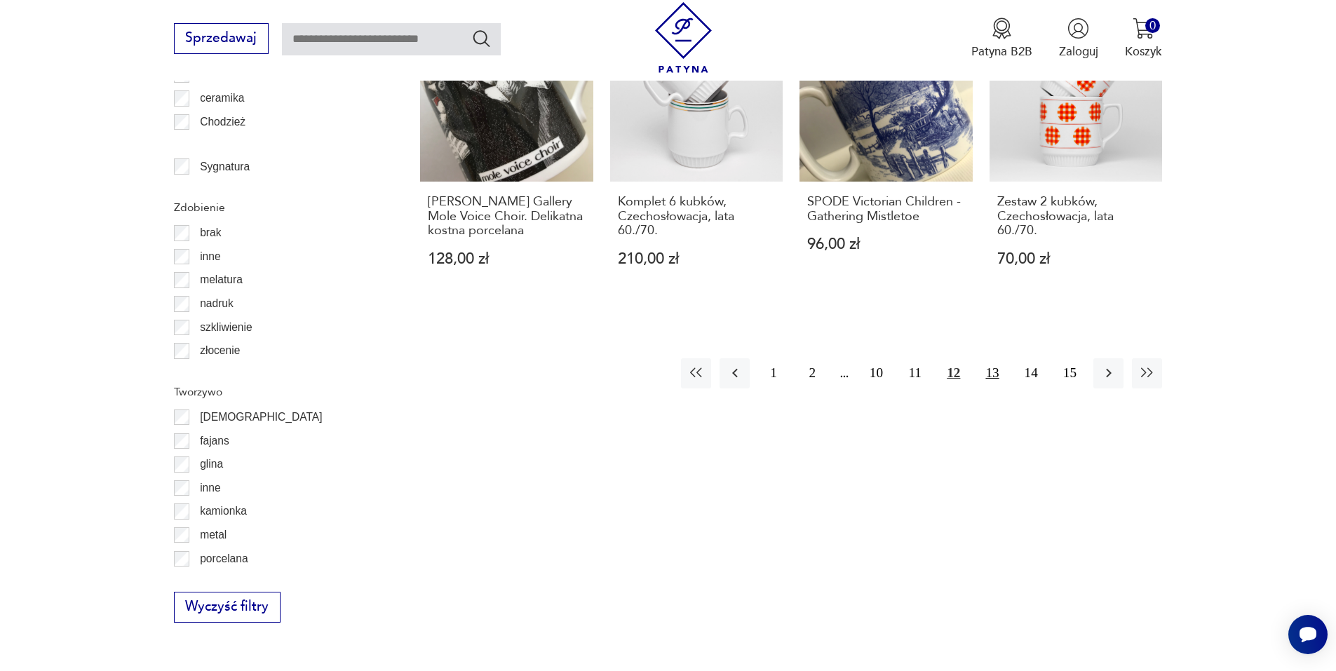
click at [990, 358] on button "13" at bounding box center [992, 373] width 30 height 30
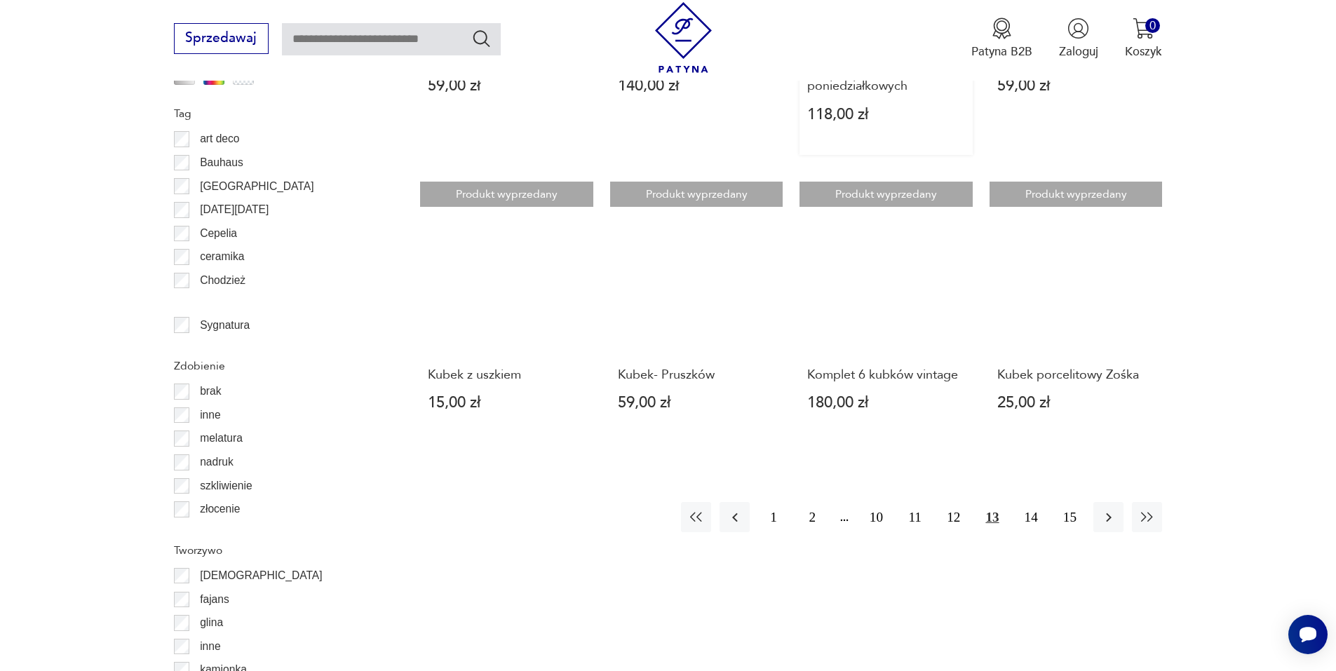
scroll to position [1589, 0]
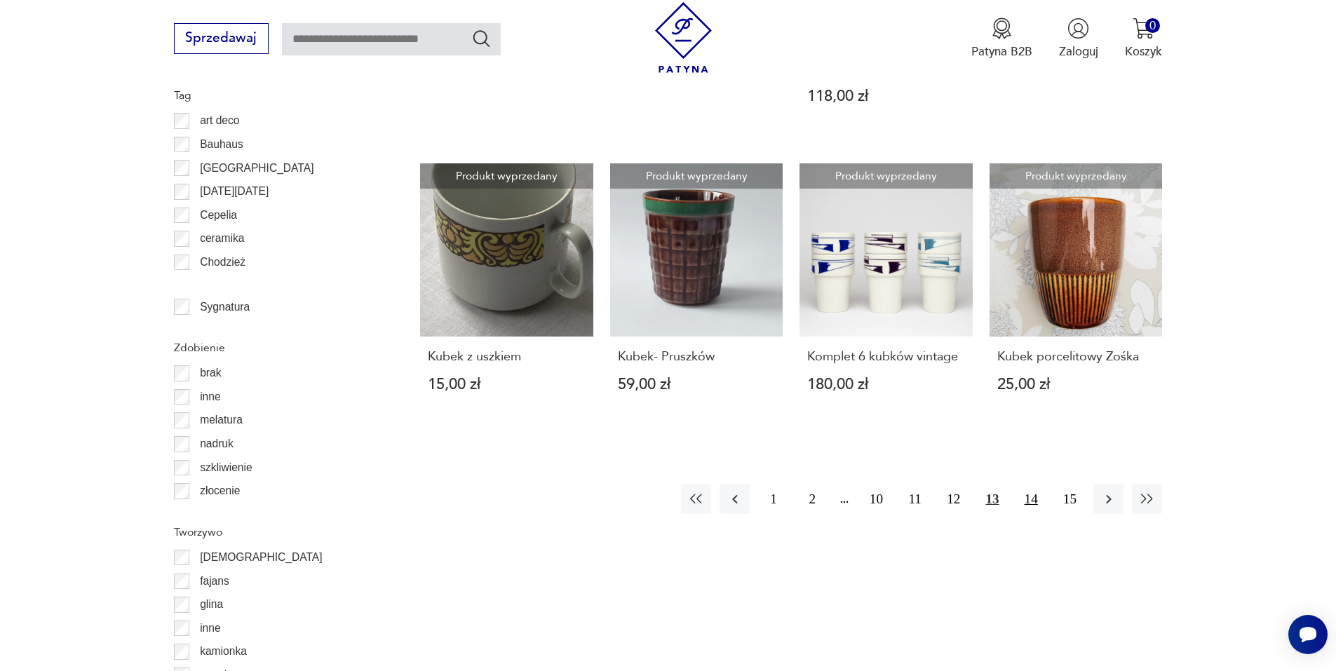
click at [1029, 484] on button "14" at bounding box center [1031, 499] width 30 height 30
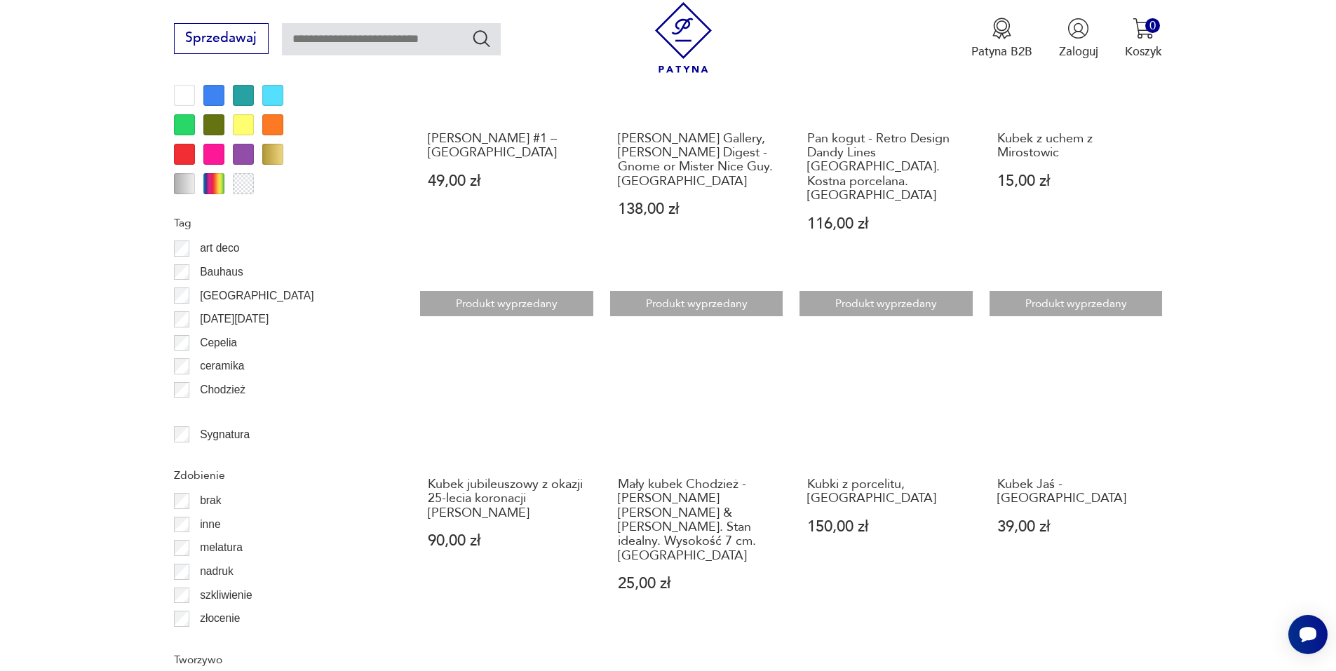
scroll to position [1519, 0]
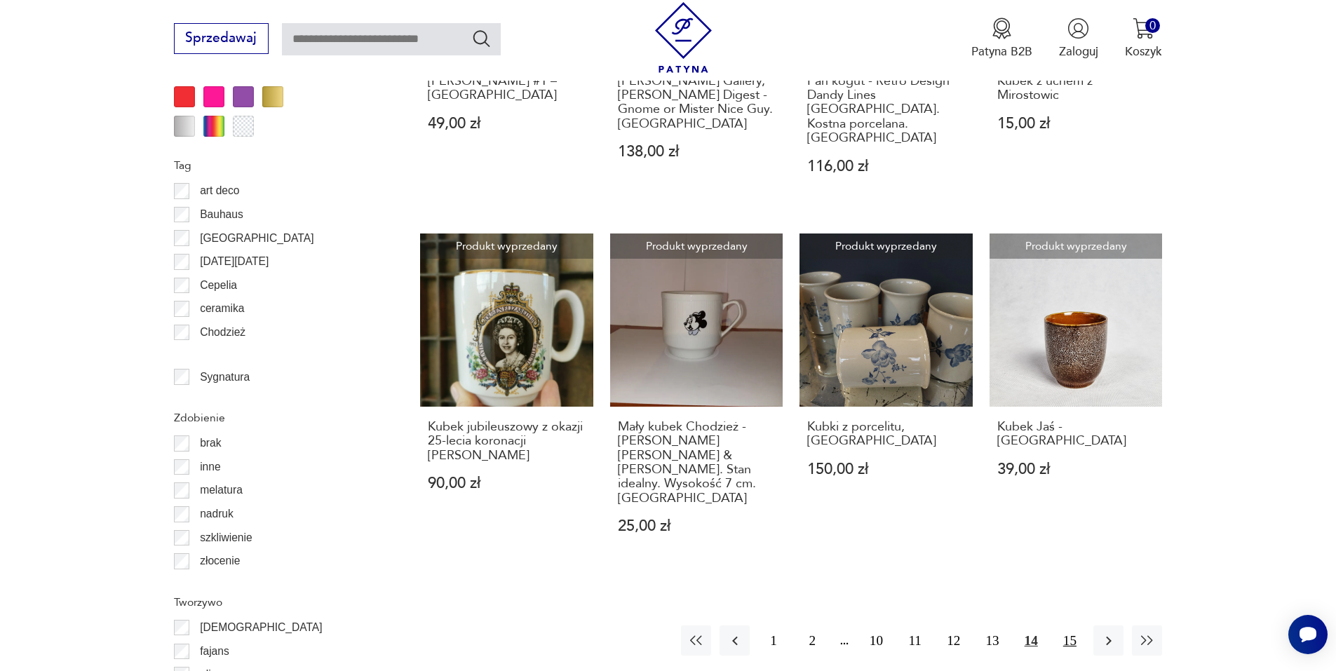
click at [1069, 626] on button "15" at bounding box center [1070, 641] width 30 height 30
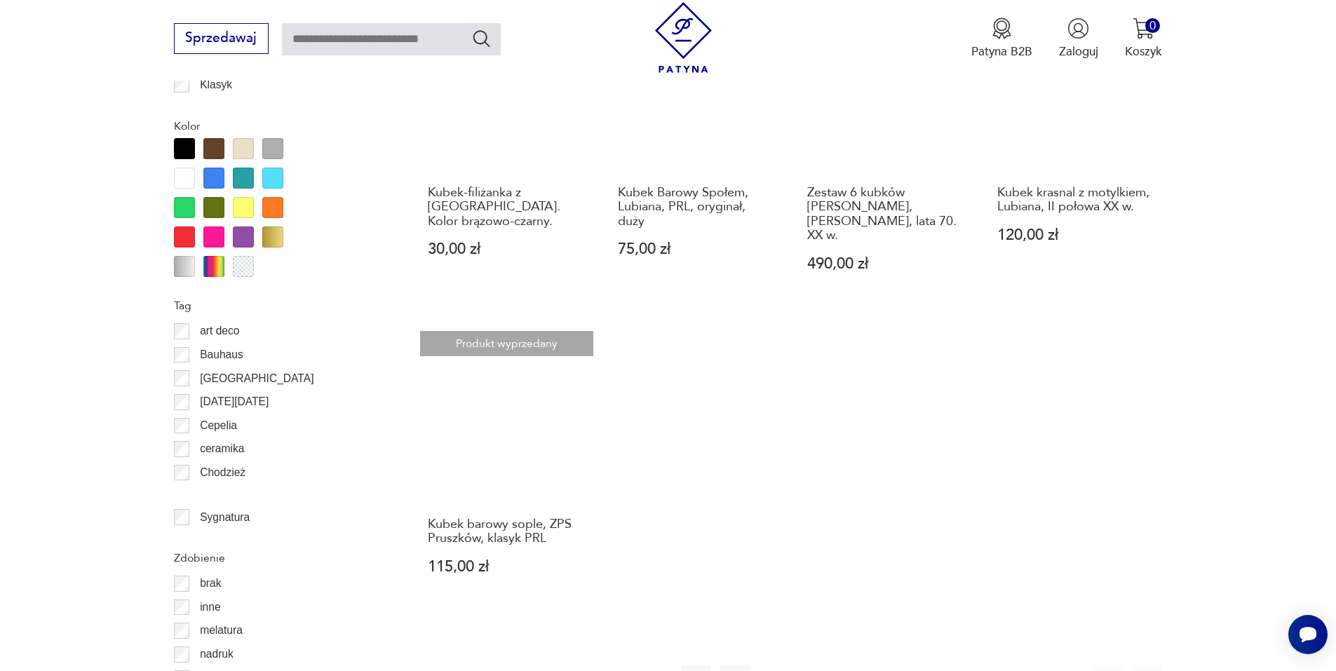
scroll to position [1729, 0]
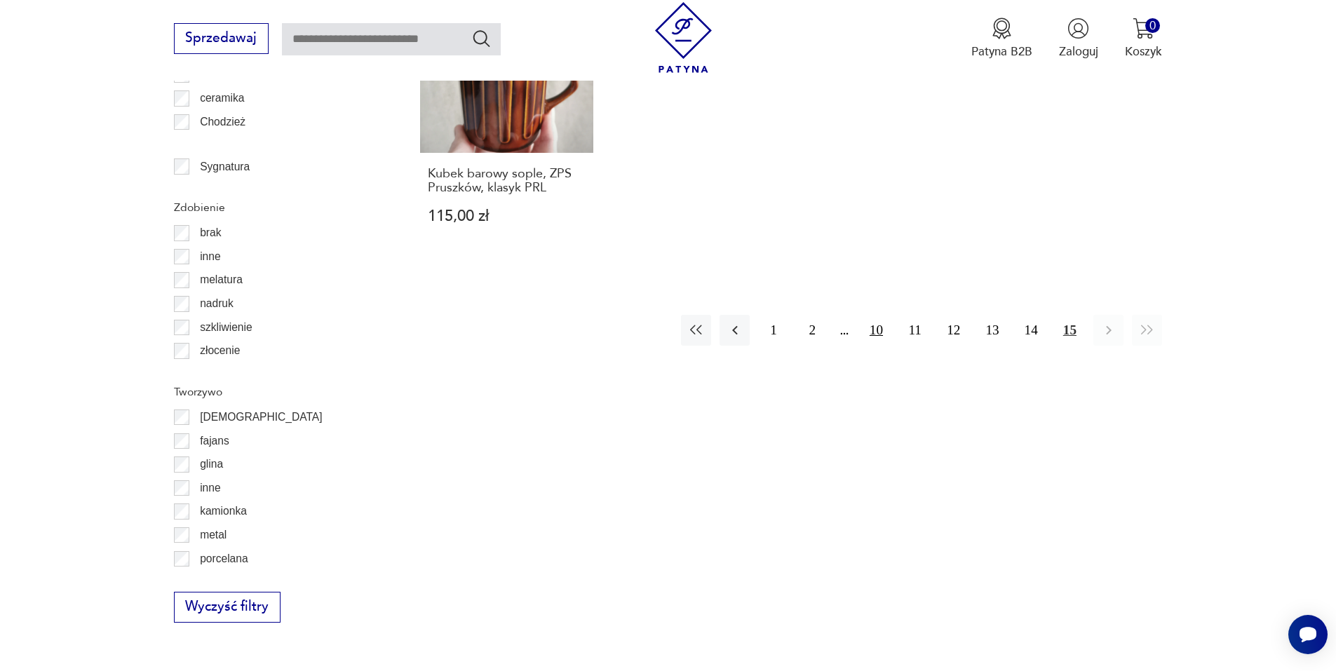
click at [875, 315] on button "10" at bounding box center [876, 330] width 30 height 30
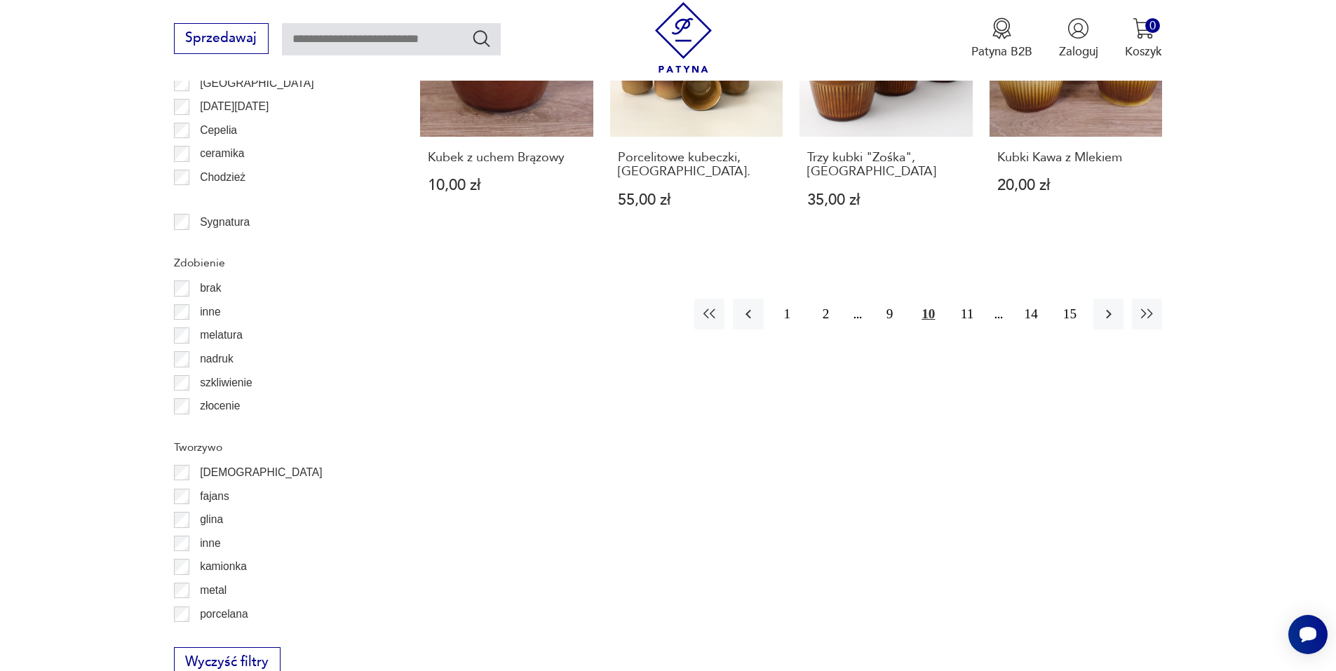
scroll to position [1799, 0]
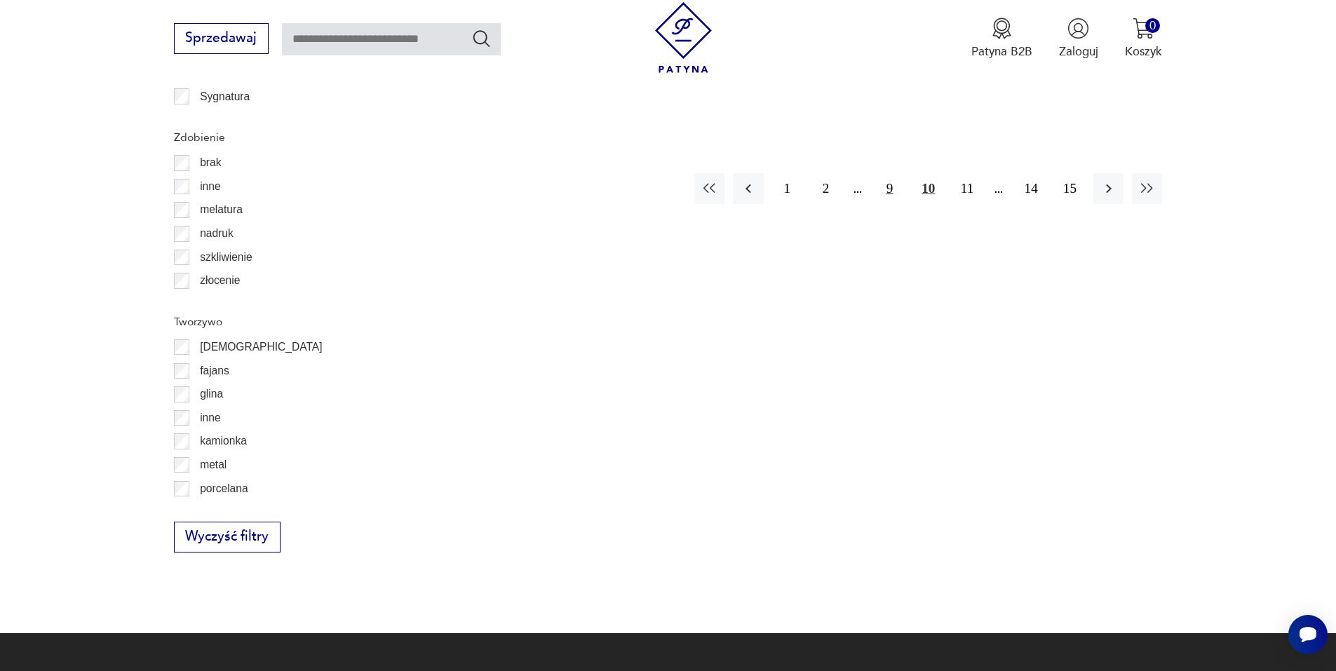
click at [886, 188] on button "9" at bounding box center [889, 188] width 30 height 30
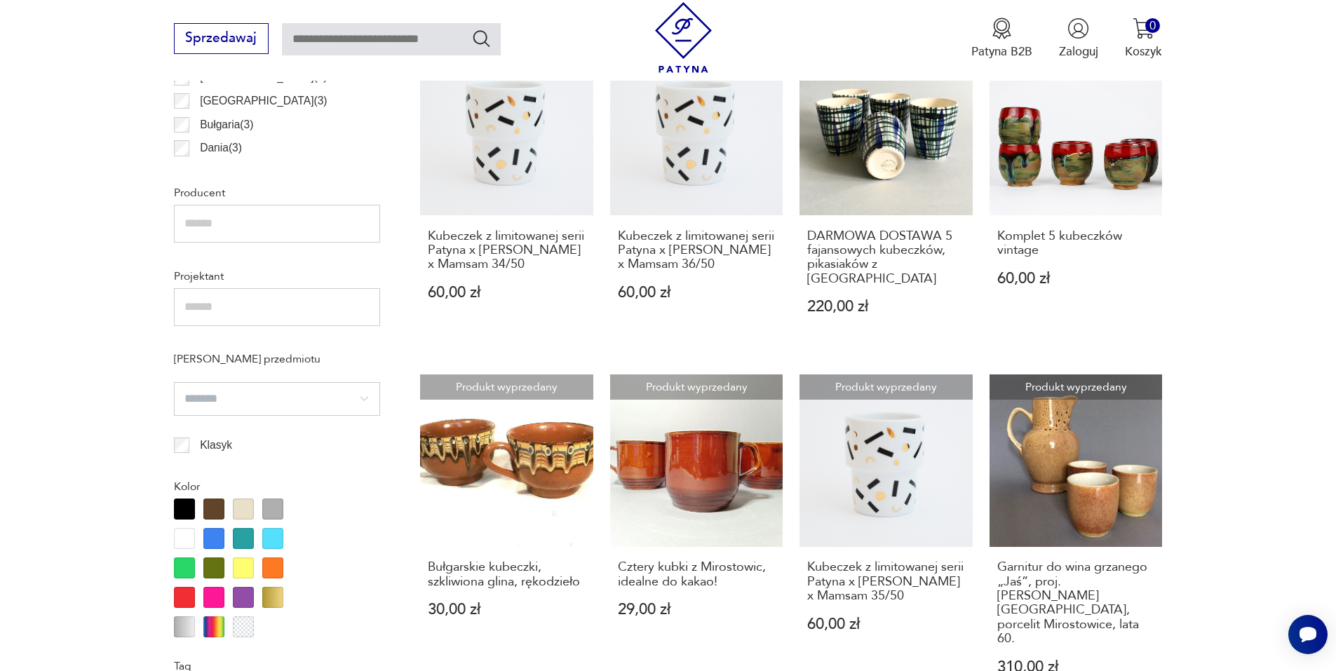
scroll to position [1028, 0]
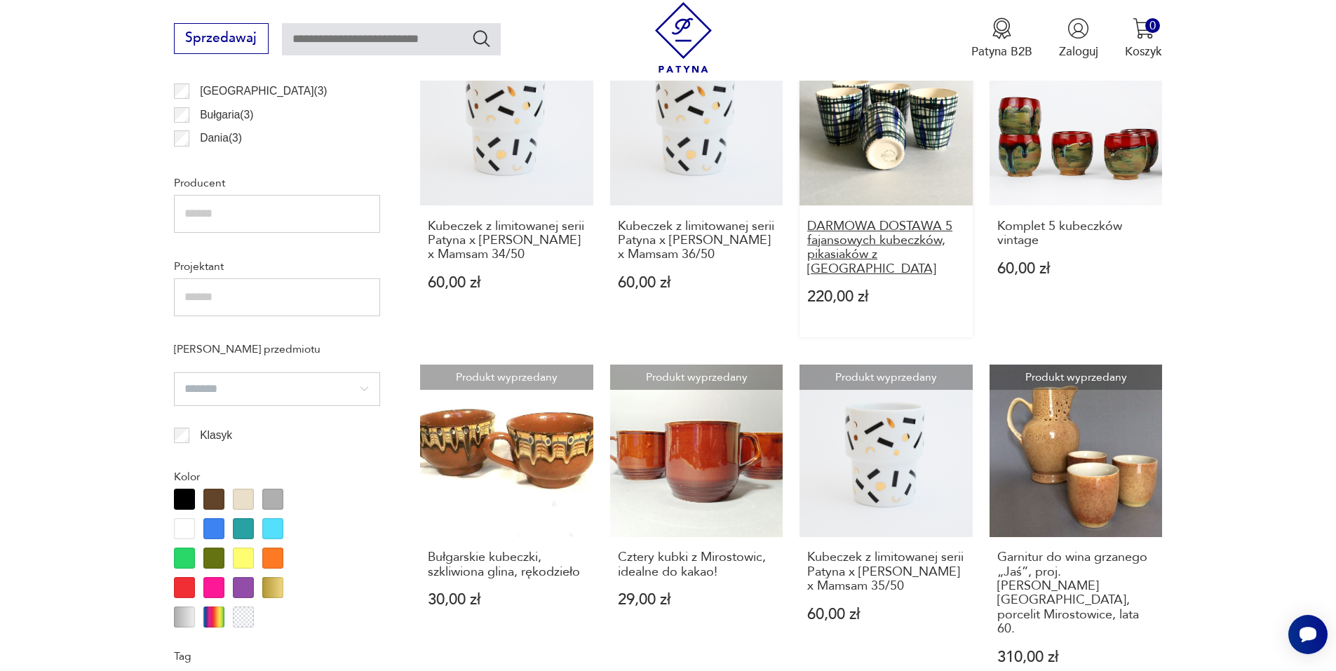
click at [846, 229] on h3 "DARMOWA DOSTAWA 5 fajansowych kubeczków, pikasiaków z [GEOGRAPHIC_DATA]" at bounding box center [886, 248] width 158 height 58
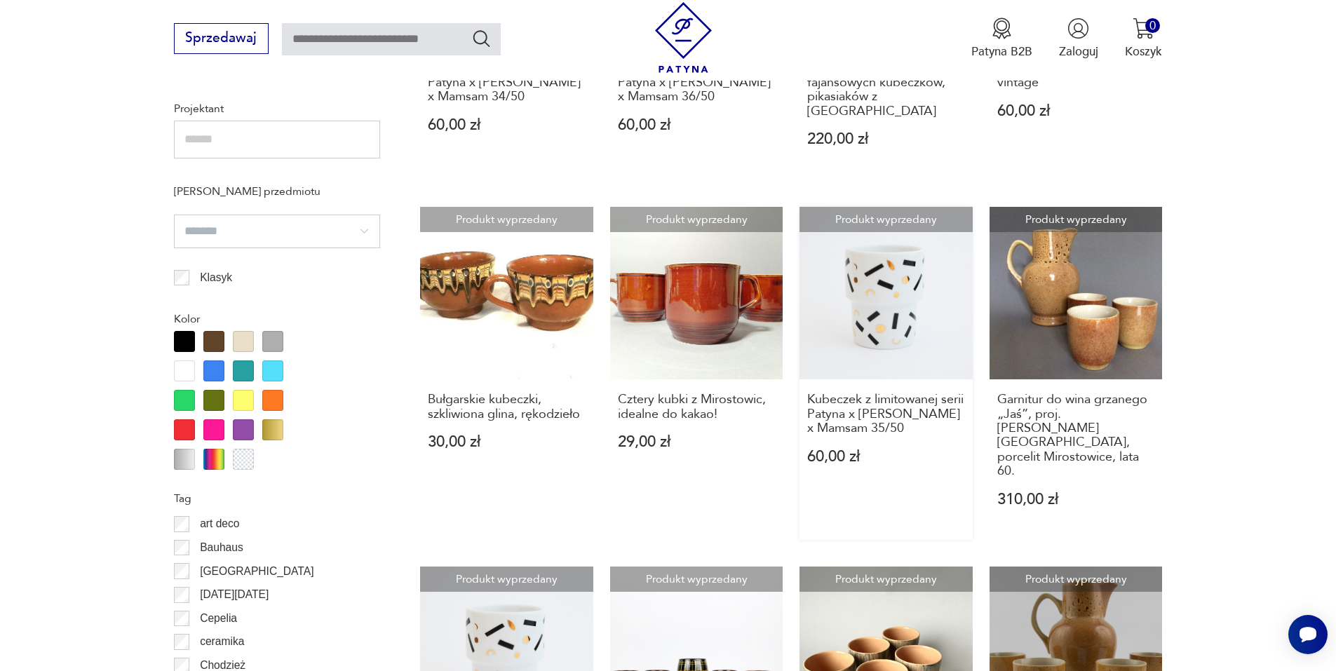
scroll to position [1462, 0]
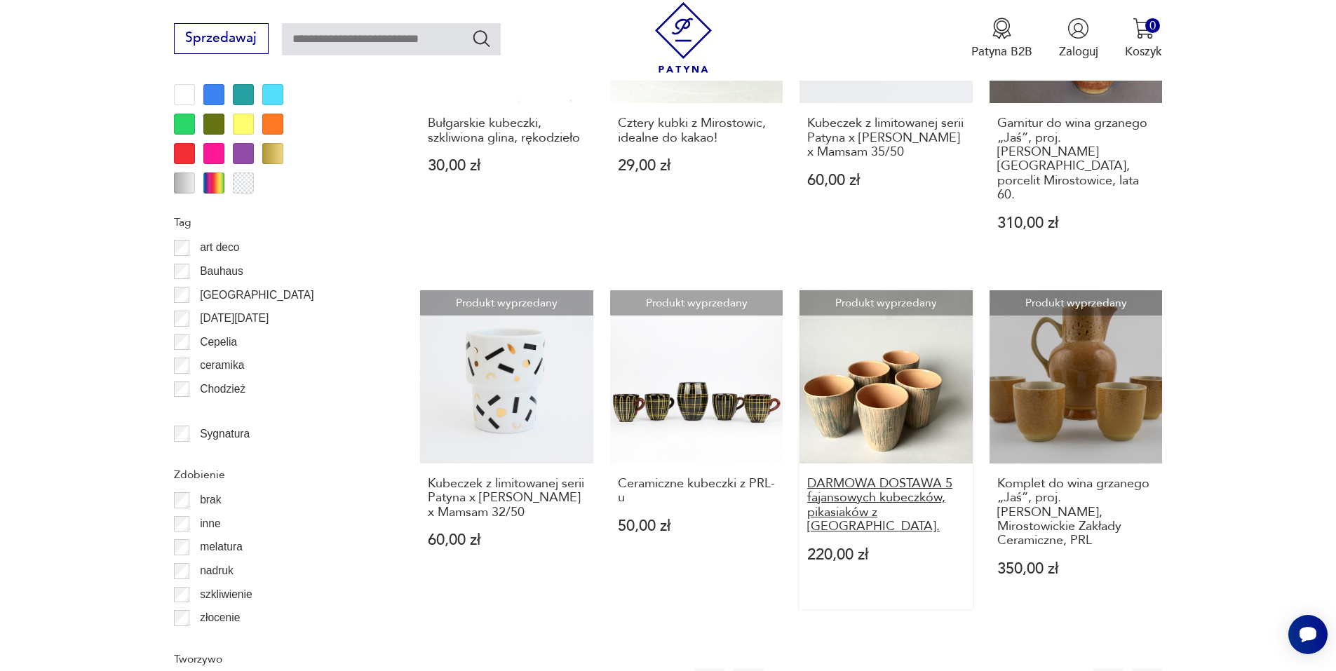
click at [843, 477] on h3 "DARMOWA DOSTAWA 5 fajansowych kubeczków, pikasiaków z [GEOGRAPHIC_DATA]." at bounding box center [886, 506] width 158 height 58
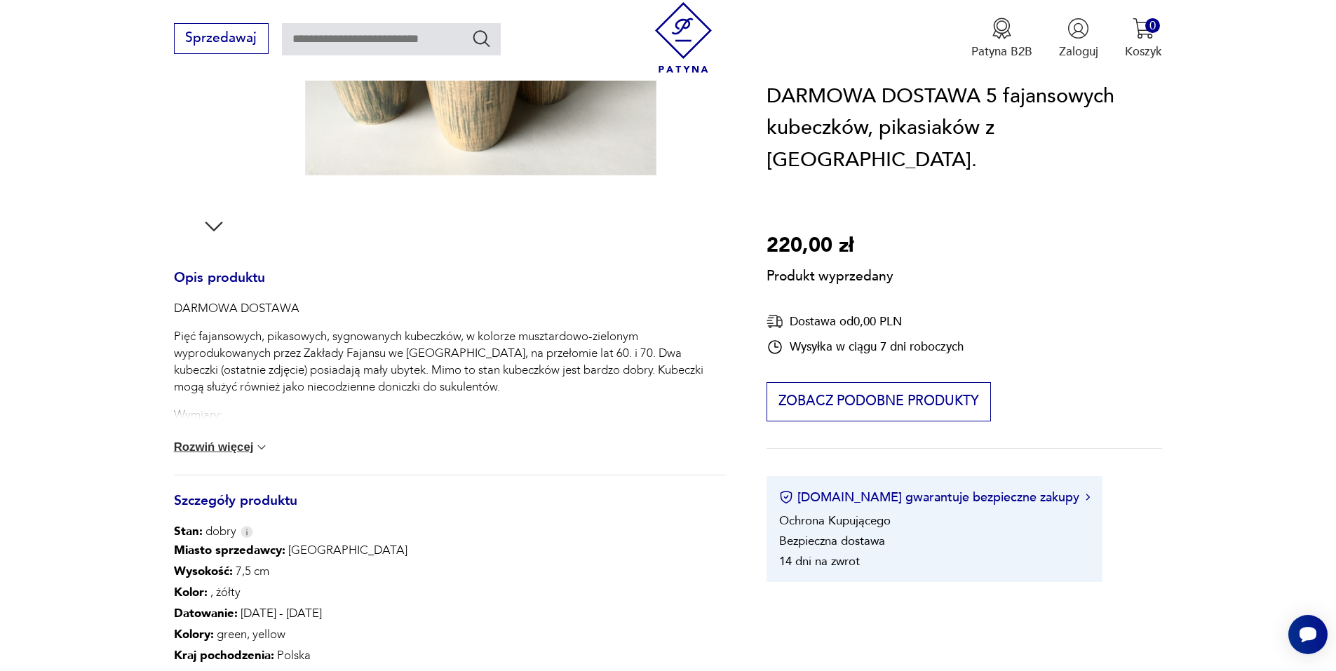
scroll to position [561, 0]
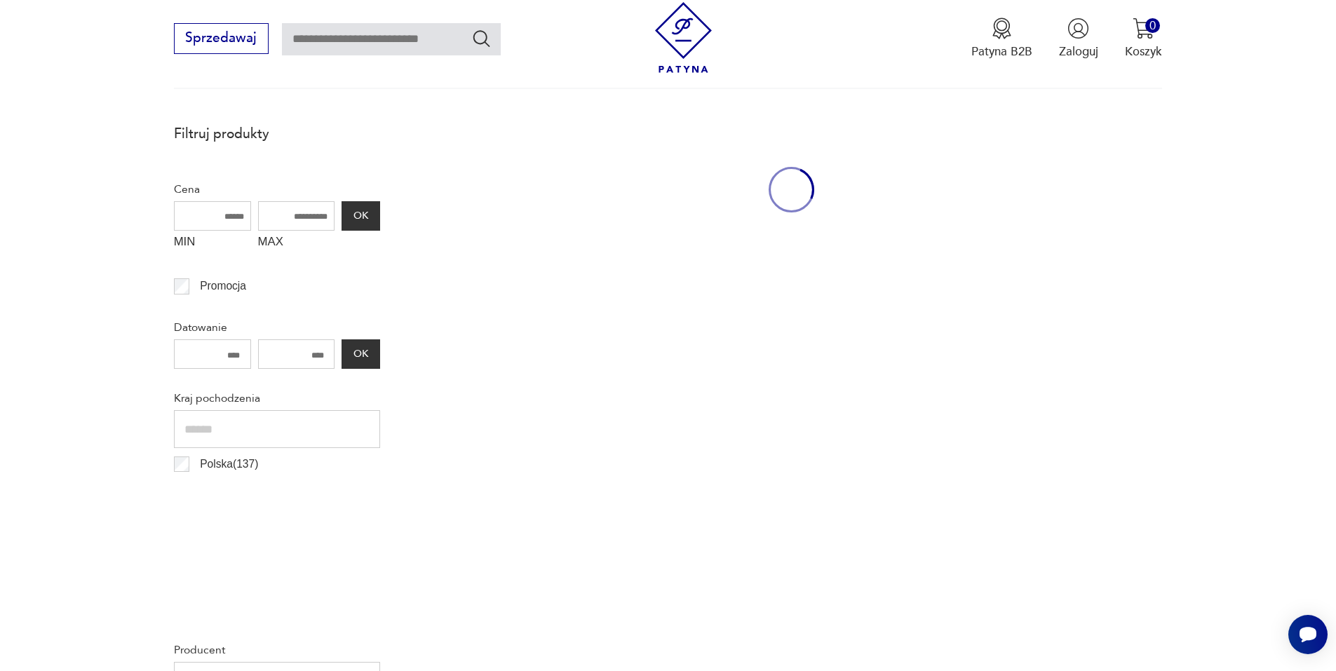
scroll to position [1616, 0]
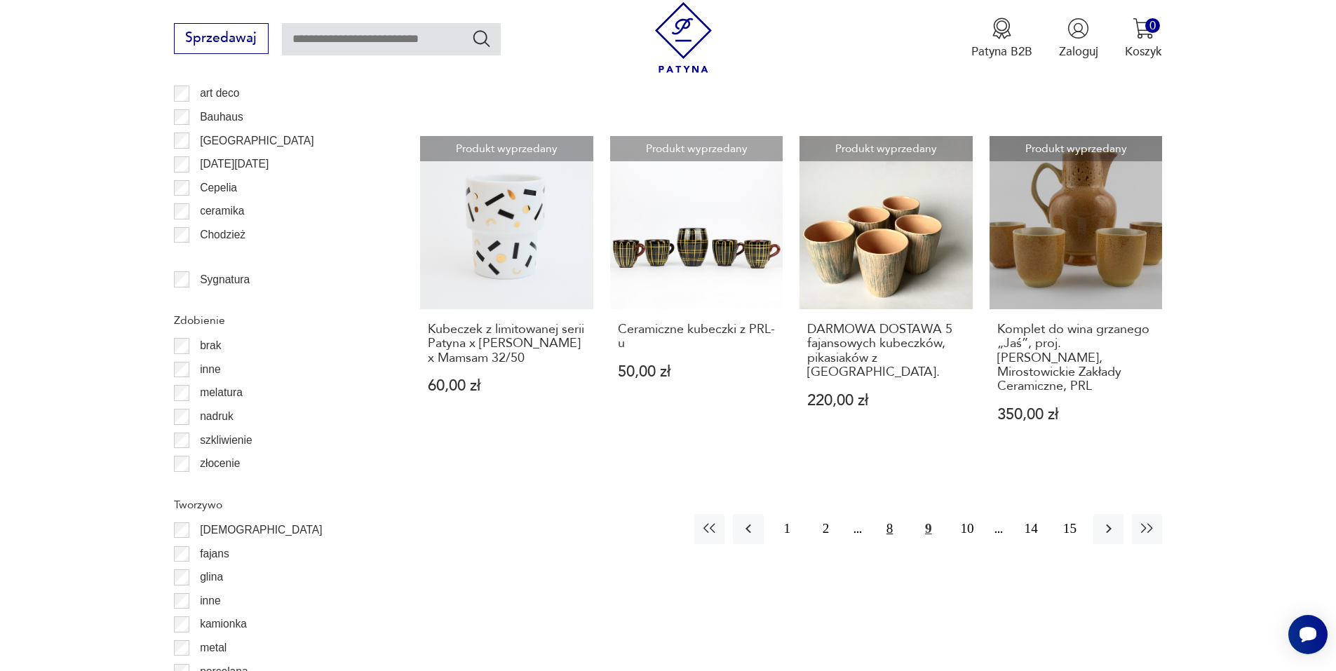
click at [888, 514] on button "8" at bounding box center [889, 529] width 30 height 30
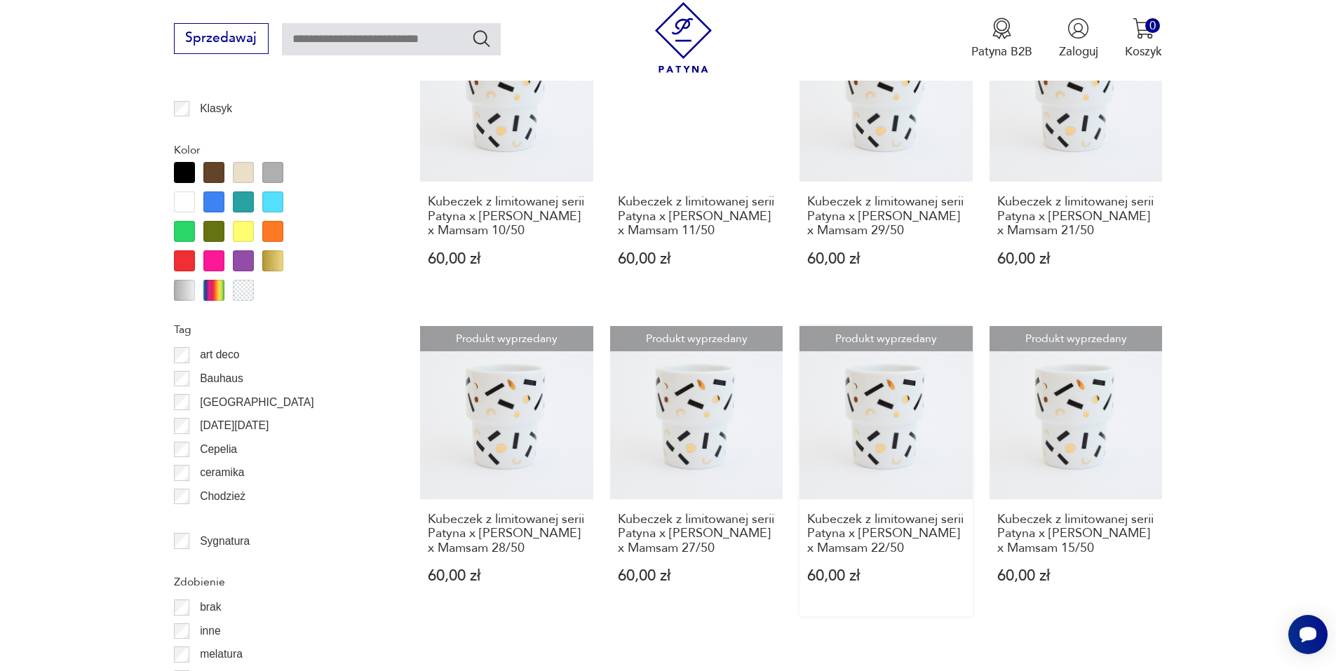
scroll to position [1519, 0]
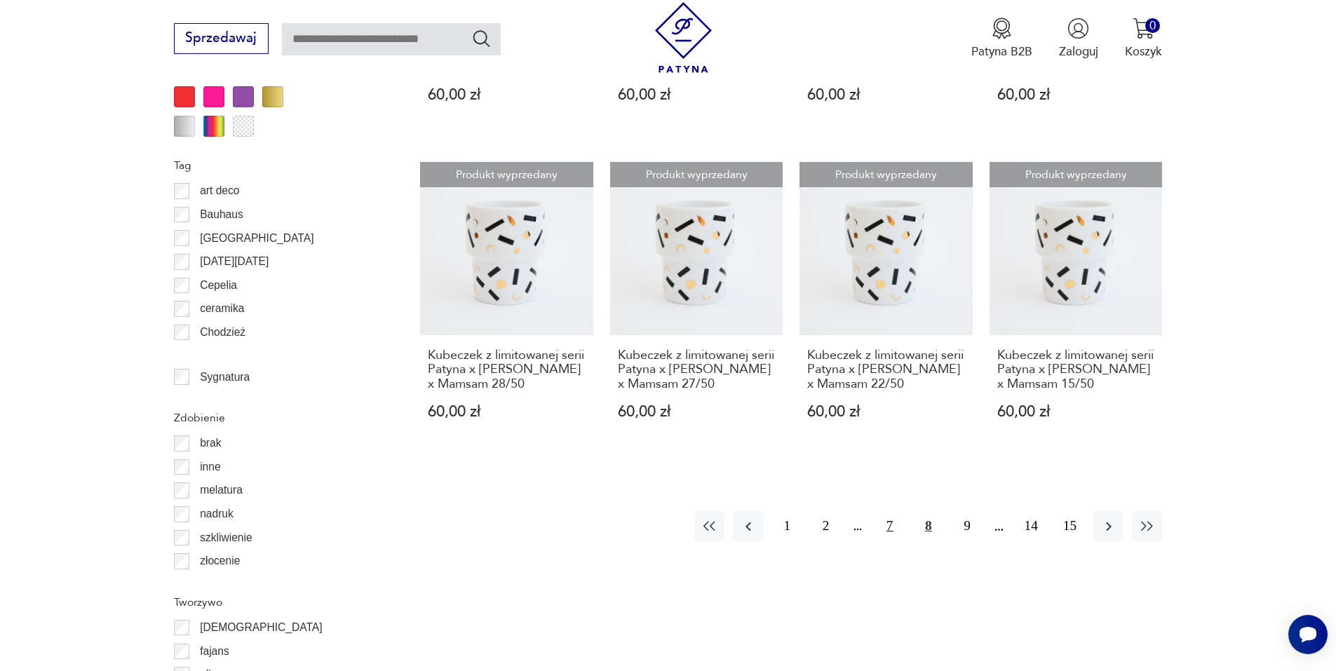
click at [890, 541] on button "7" at bounding box center [889, 526] width 30 height 30
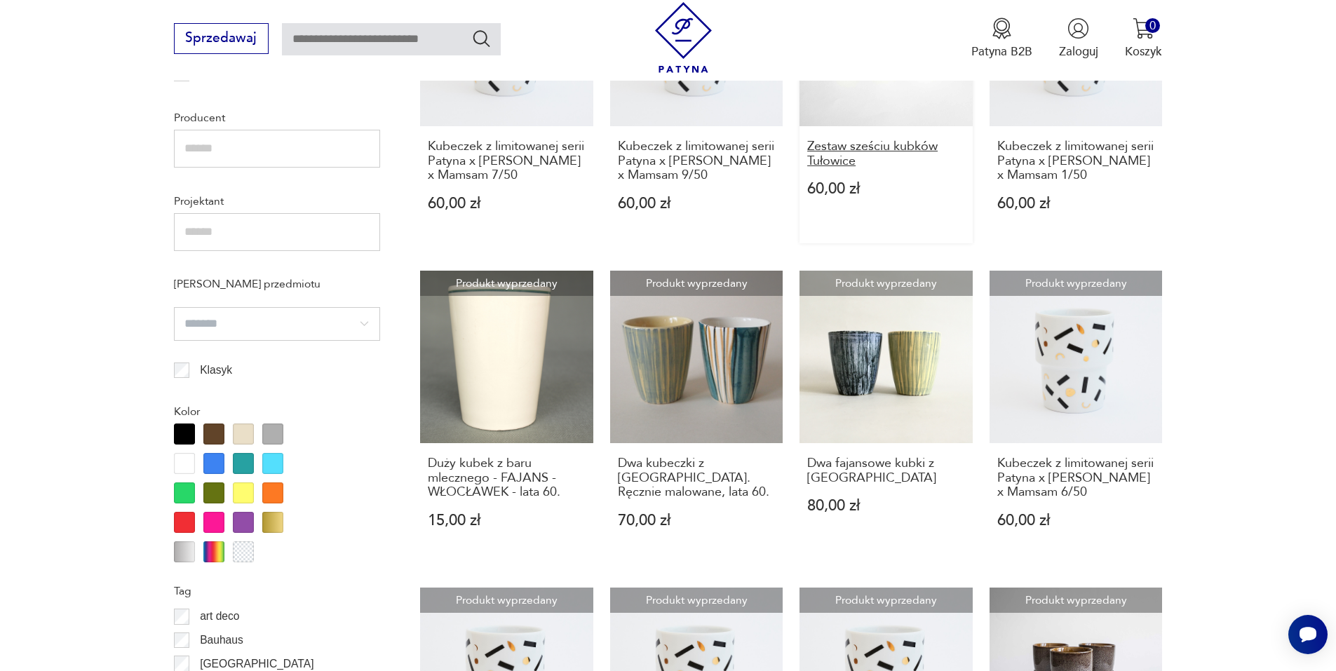
scroll to position [1238, 0]
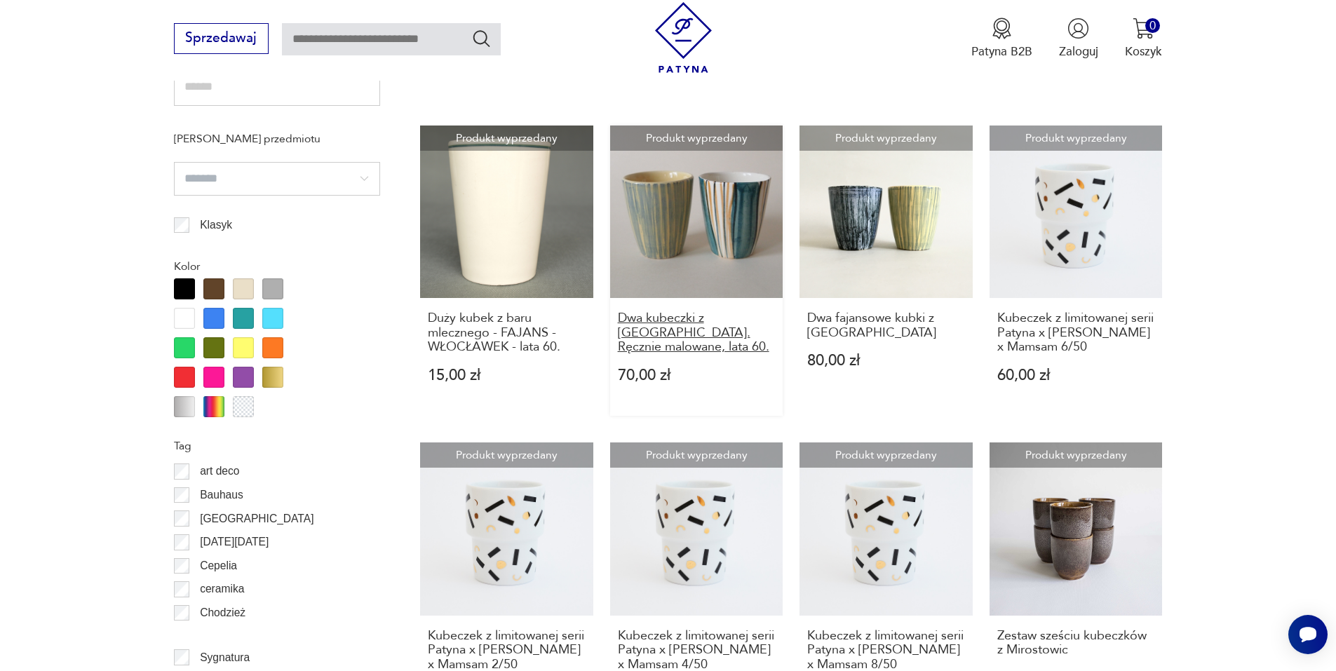
click at [658, 317] on h3 "Dwa kubeczki z [GEOGRAPHIC_DATA]. Ręcznie malowane, lata 60." at bounding box center [697, 332] width 158 height 43
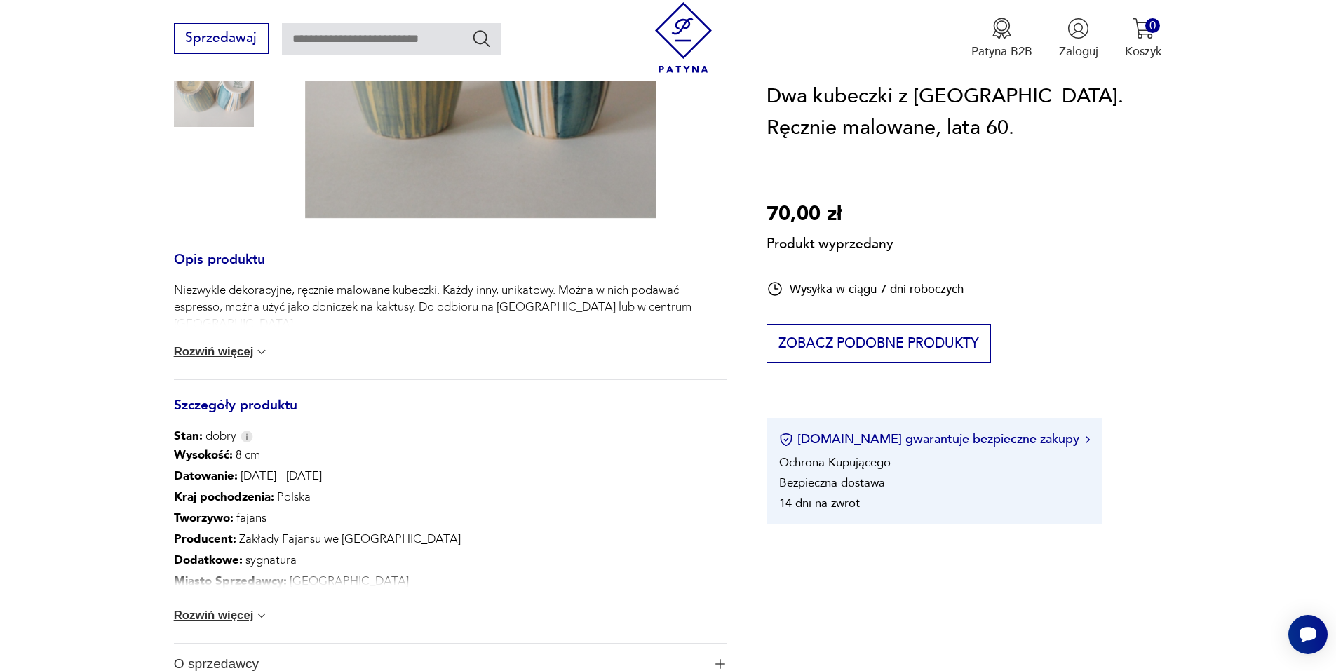
scroll to position [210, 0]
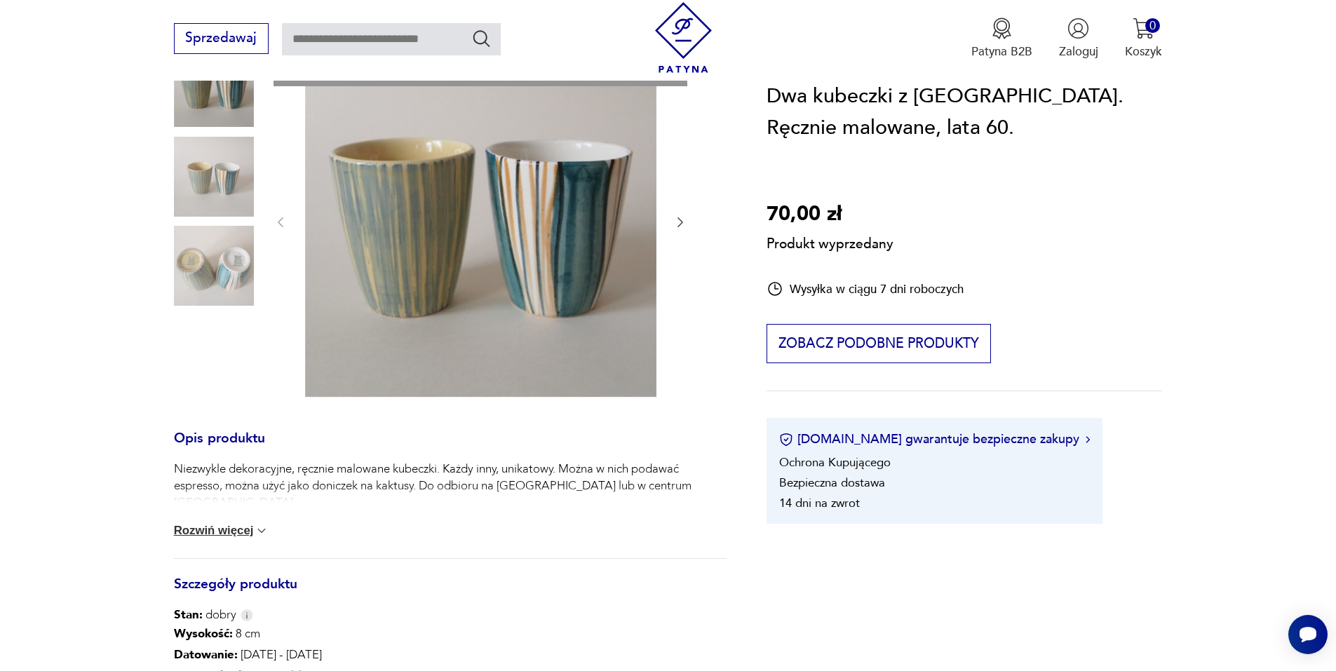
click at [218, 288] on div "Produkt wyprzedany Opis produktu Niezwykle dekoracyjne, ręcznie malowane kubecz…" at bounding box center [450, 476] width 553 height 860
click at [680, 223] on div "Produkt wyprzedany Opis produktu Niezwykle dekoracyjne, ręcznie malowane kubecz…" at bounding box center [450, 476] width 553 height 860
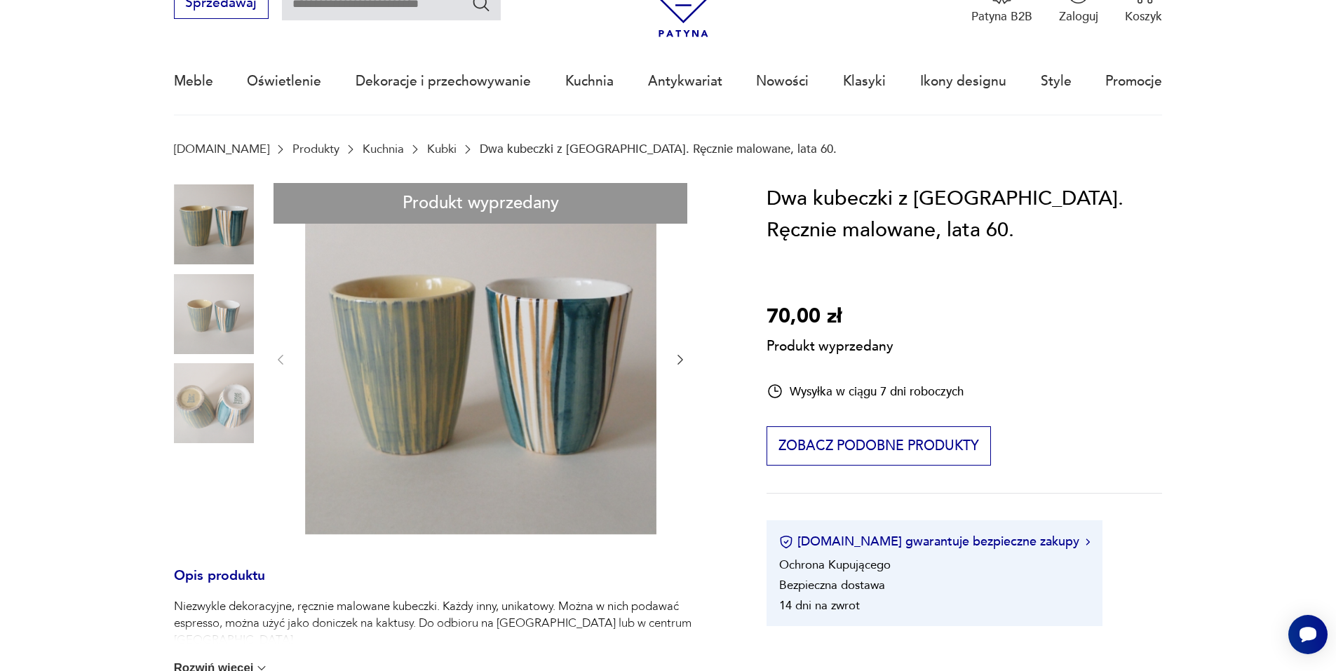
scroll to position [70, 0]
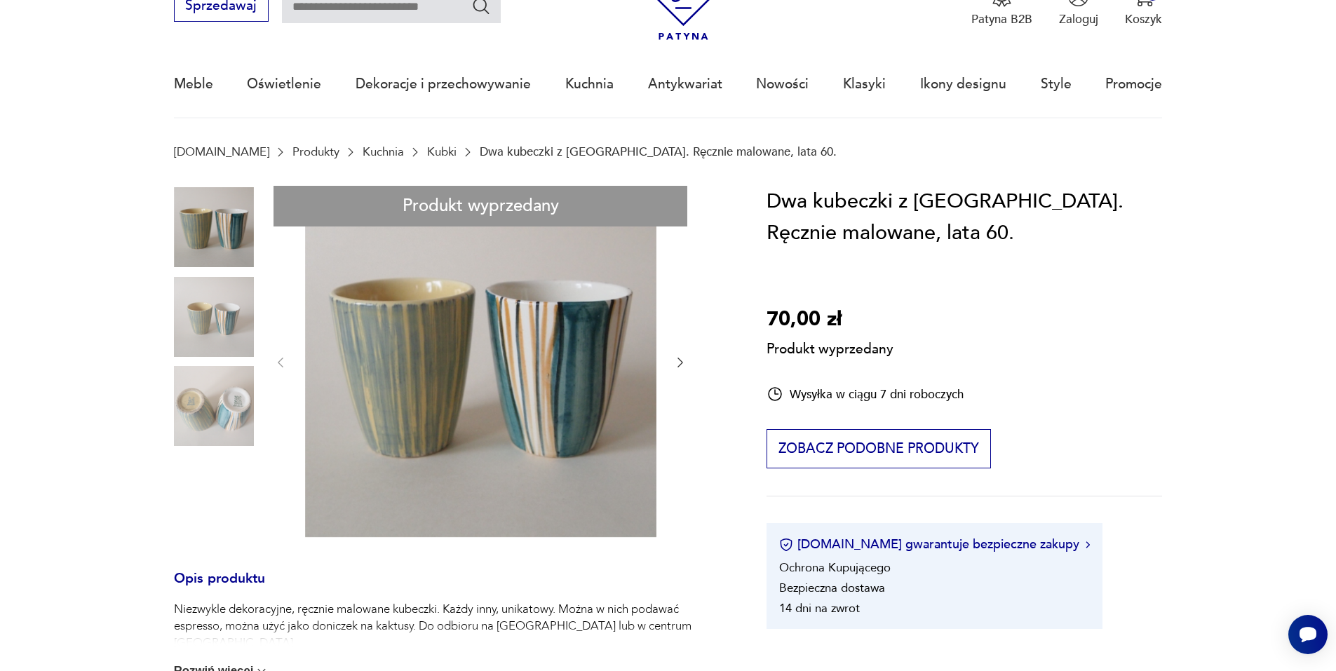
click at [676, 364] on div "Produkt wyprzedany Opis produktu Niezwykle dekoracyjne, ręcznie malowane kubecz…" at bounding box center [450, 616] width 553 height 860
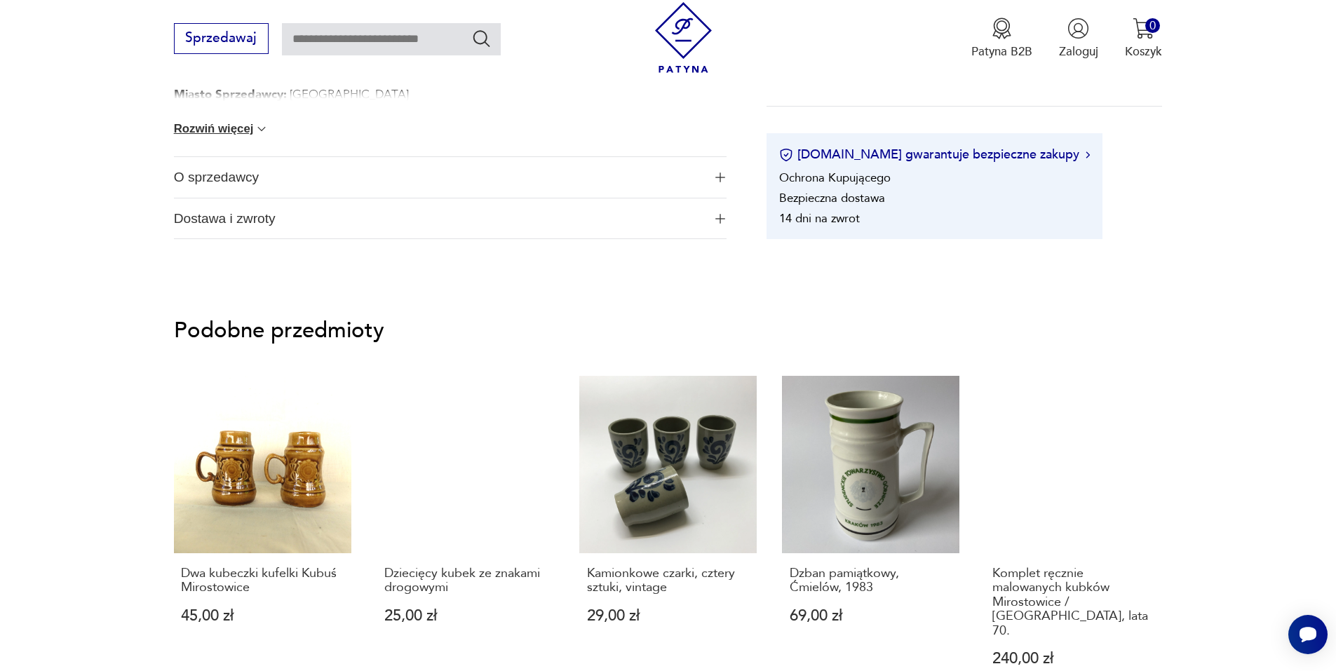
scroll to position [1052, 0]
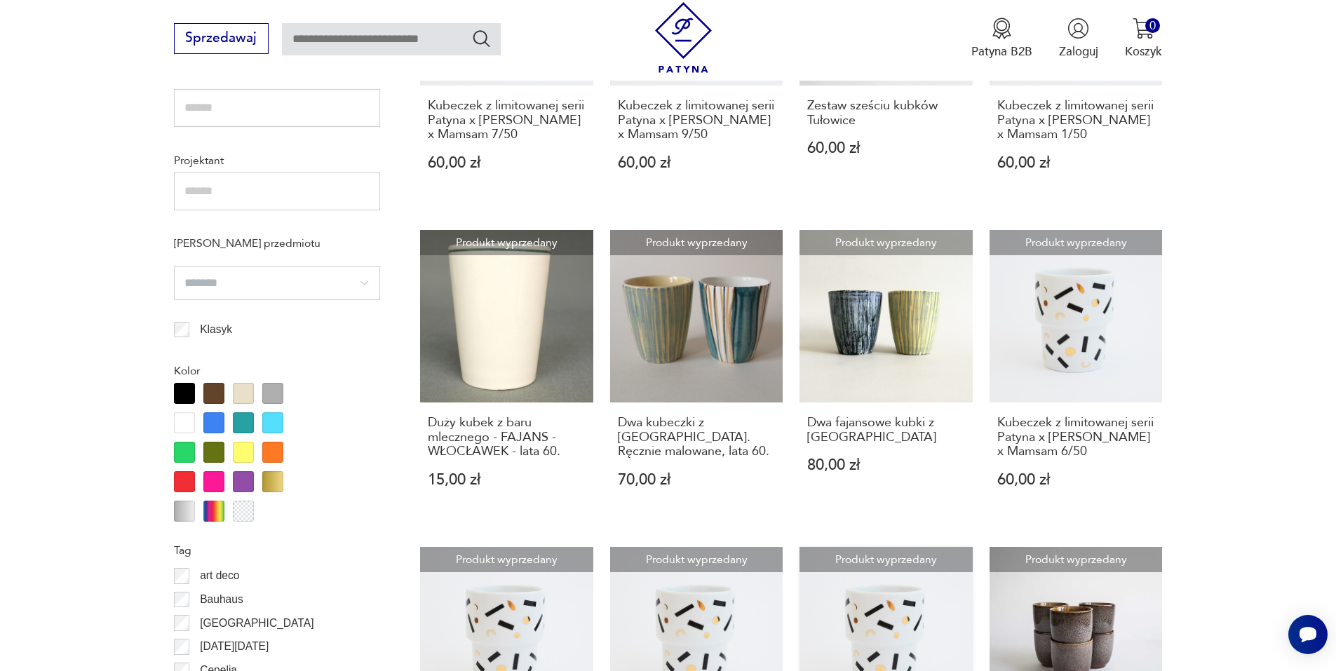
scroll to position [1096, 0]
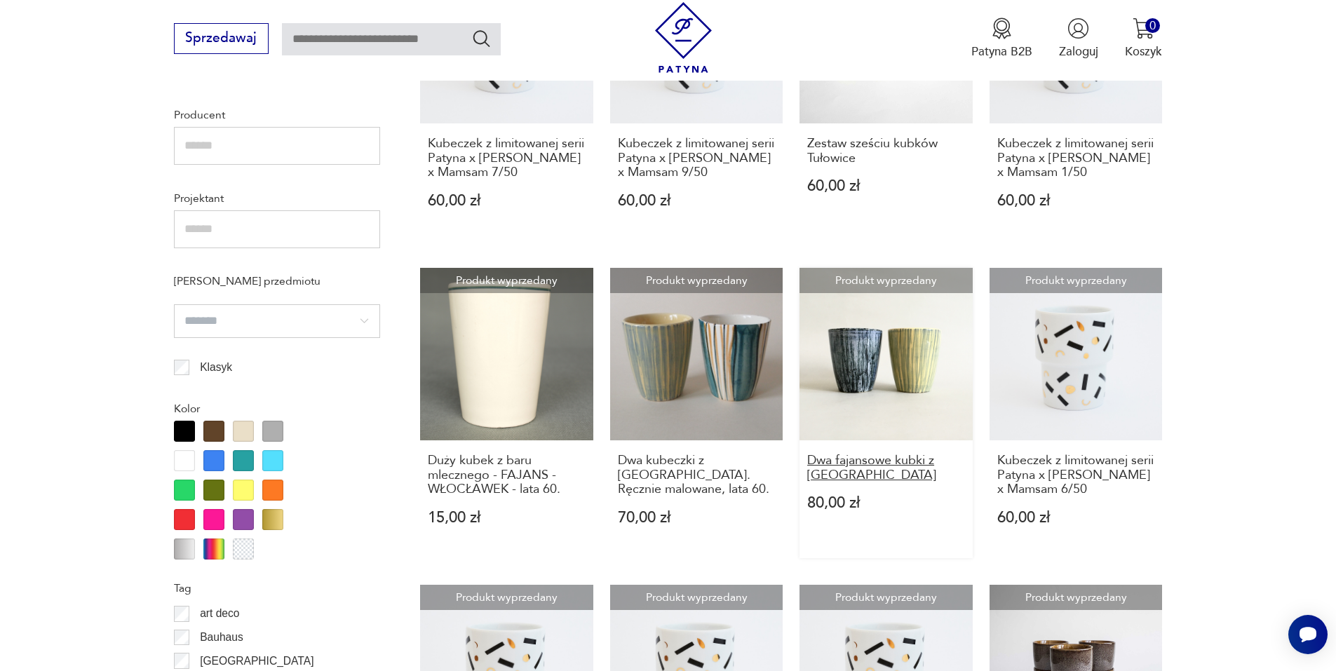
click at [837, 459] on h3 "Dwa fajansowe kubki z [GEOGRAPHIC_DATA]" at bounding box center [886, 468] width 158 height 29
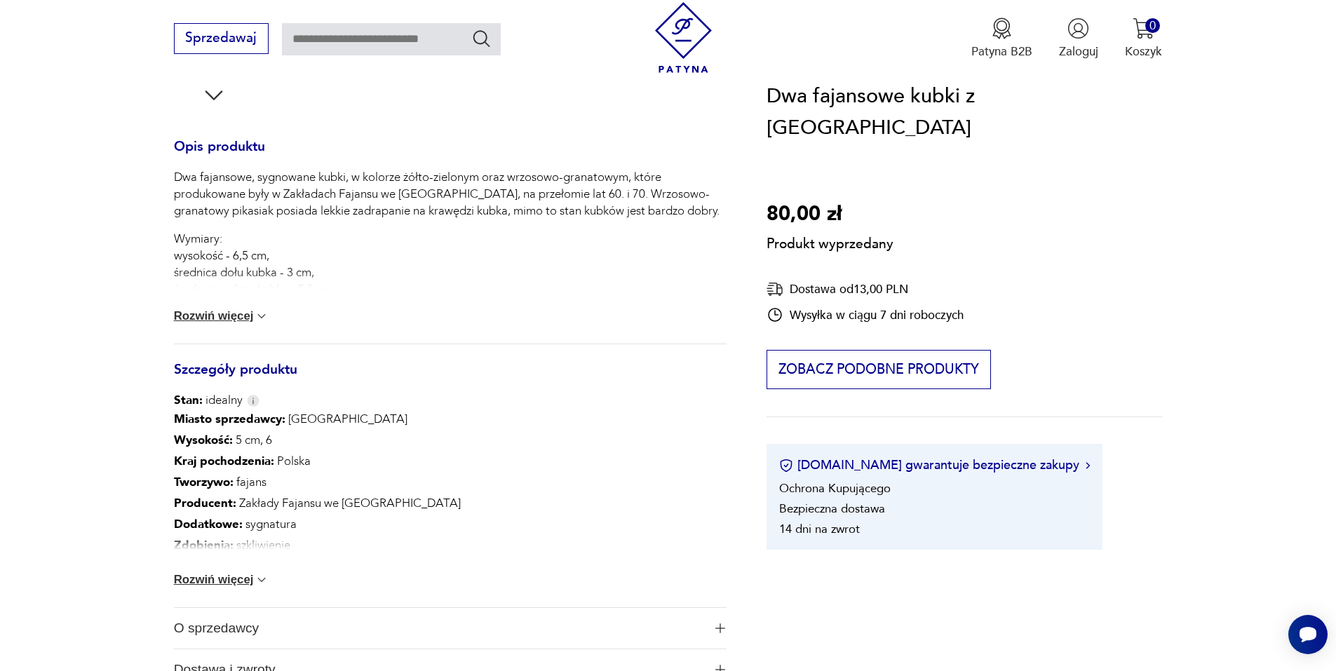
scroll to position [561, 0]
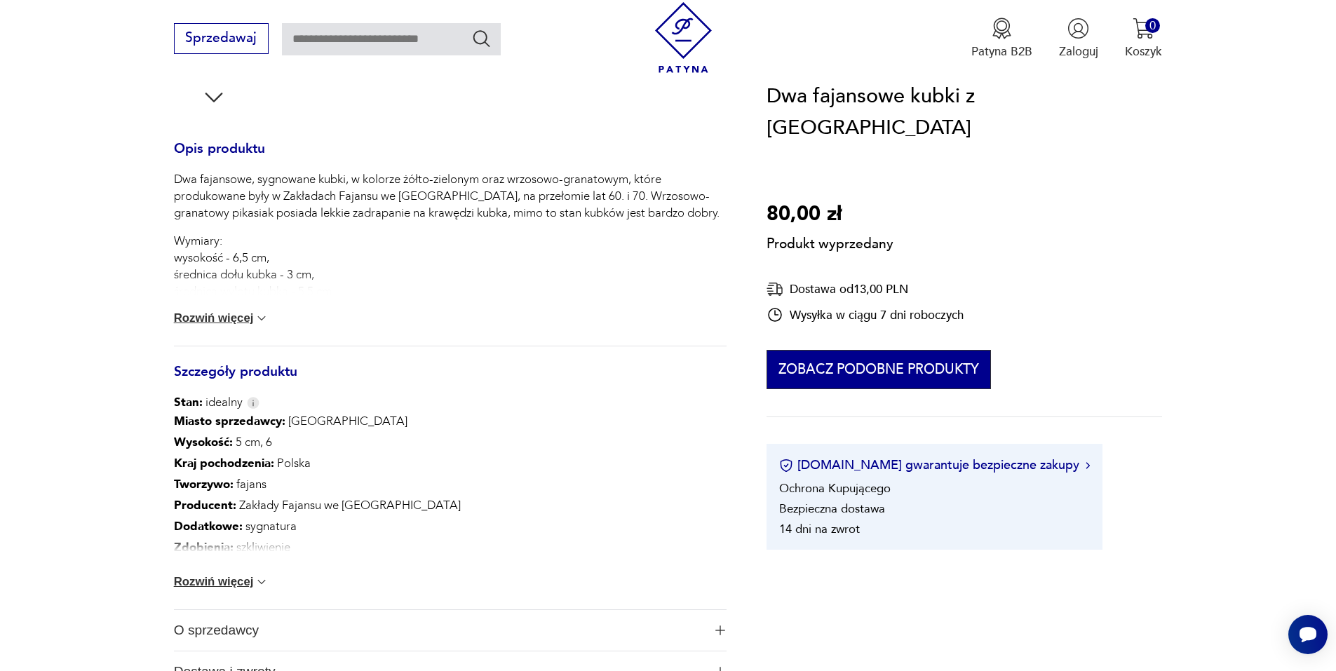
click at [912, 351] on button "Zobacz podobne produkty" at bounding box center [878, 370] width 224 height 39
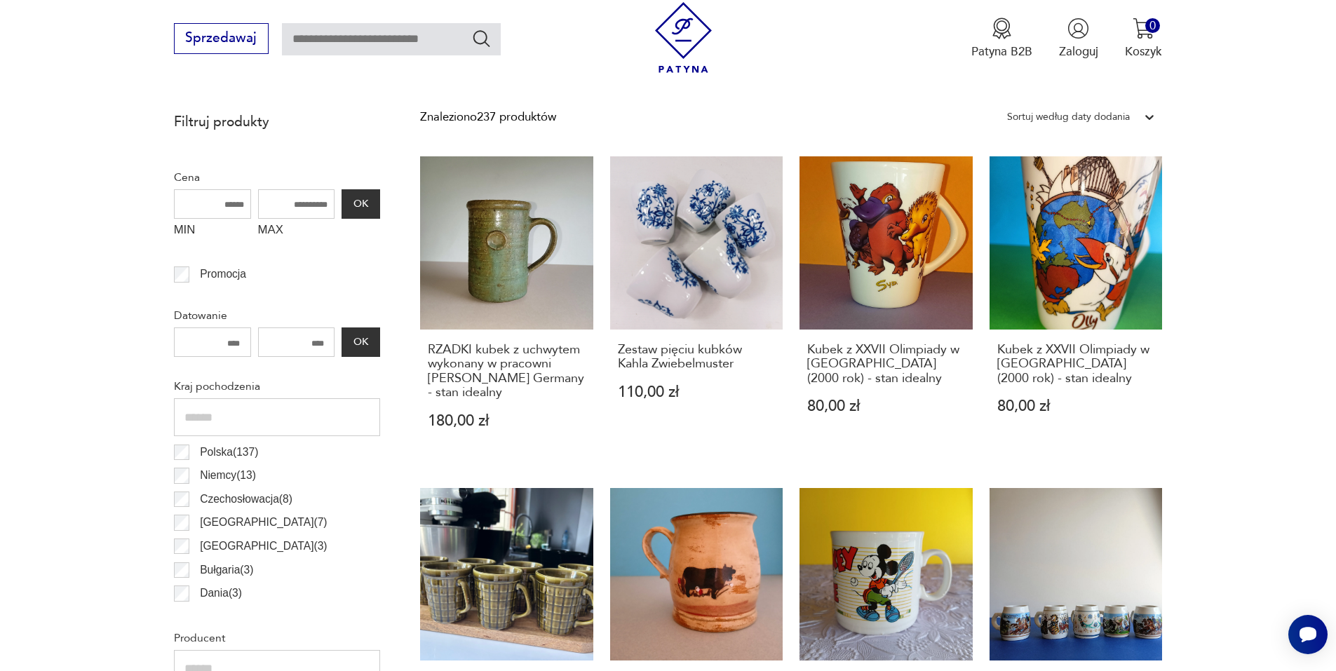
scroll to position [748, 0]
